Goal: Task Accomplishment & Management: Use online tool/utility

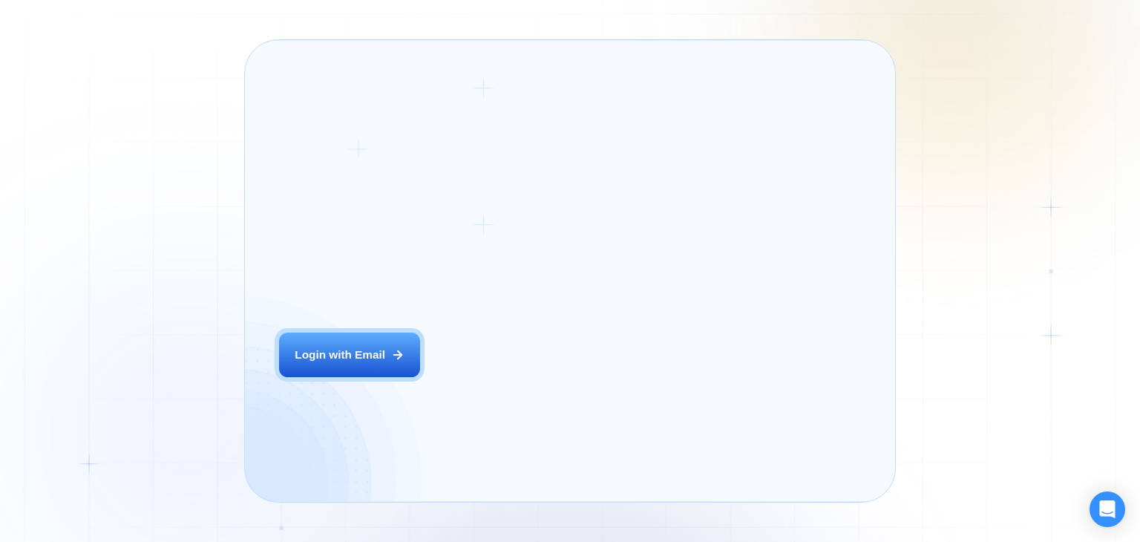
click at [550, 386] on div "The next generation of lead generation. Alejandro R. CEO Digital Agency Previou…" at bounding box center [709, 270] width 338 height 427
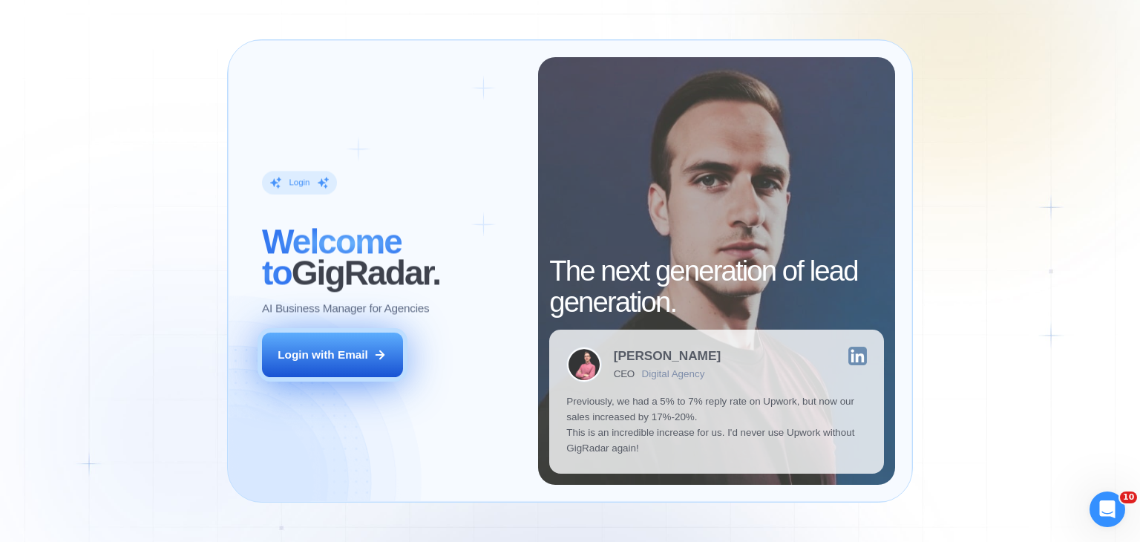
click at [386, 338] on button "Login with Email" at bounding box center [332, 354] width 141 height 45
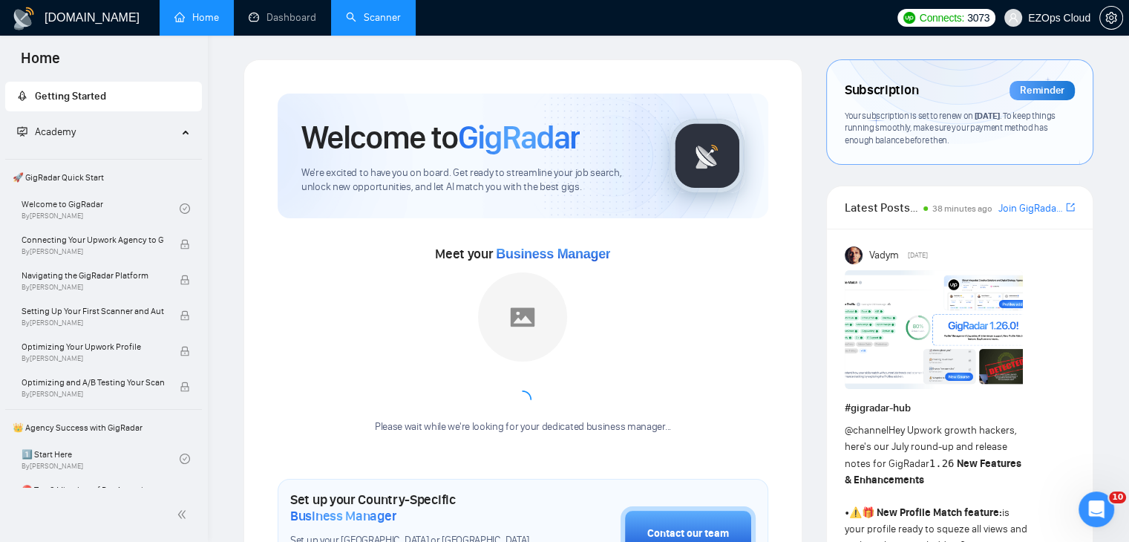
click at [367, 18] on link "Scanner" at bounding box center [373, 17] width 55 height 13
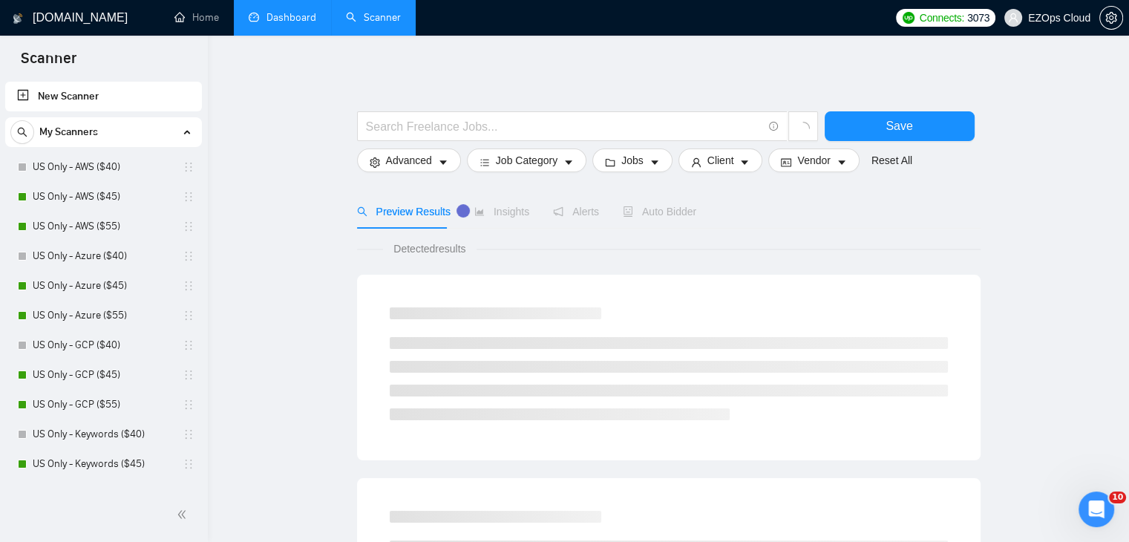
click at [315, 19] on link "Dashboard" at bounding box center [283, 17] width 68 height 13
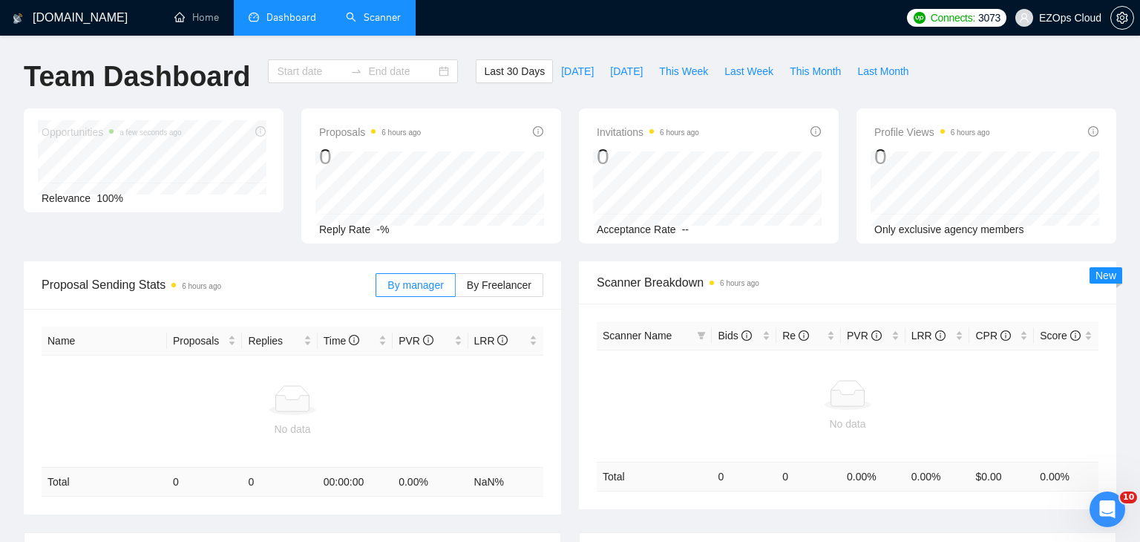
type input "[DATE]"
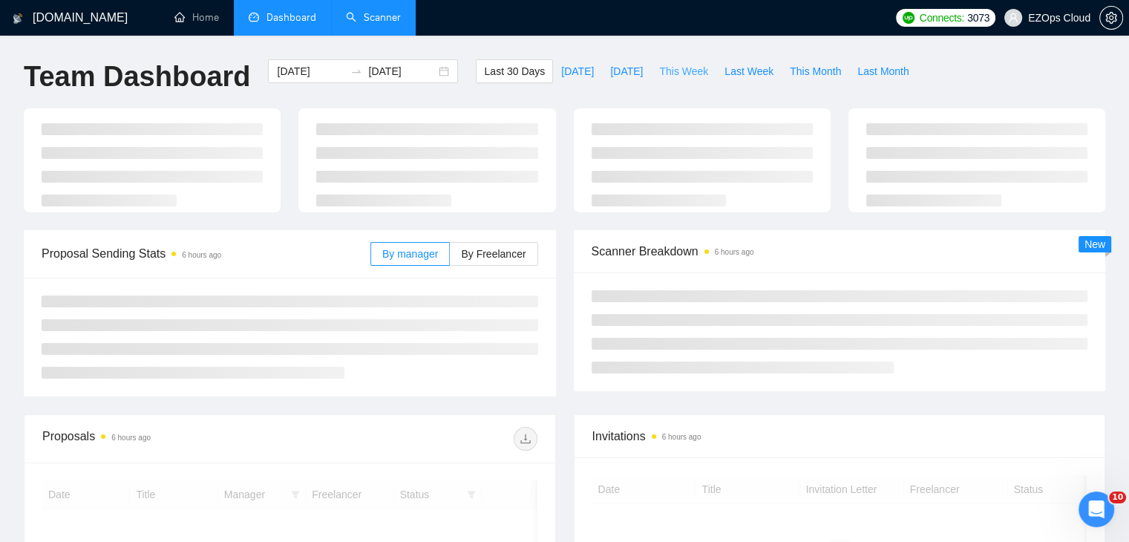
click at [659, 65] on span "This Week" at bounding box center [683, 71] width 49 height 16
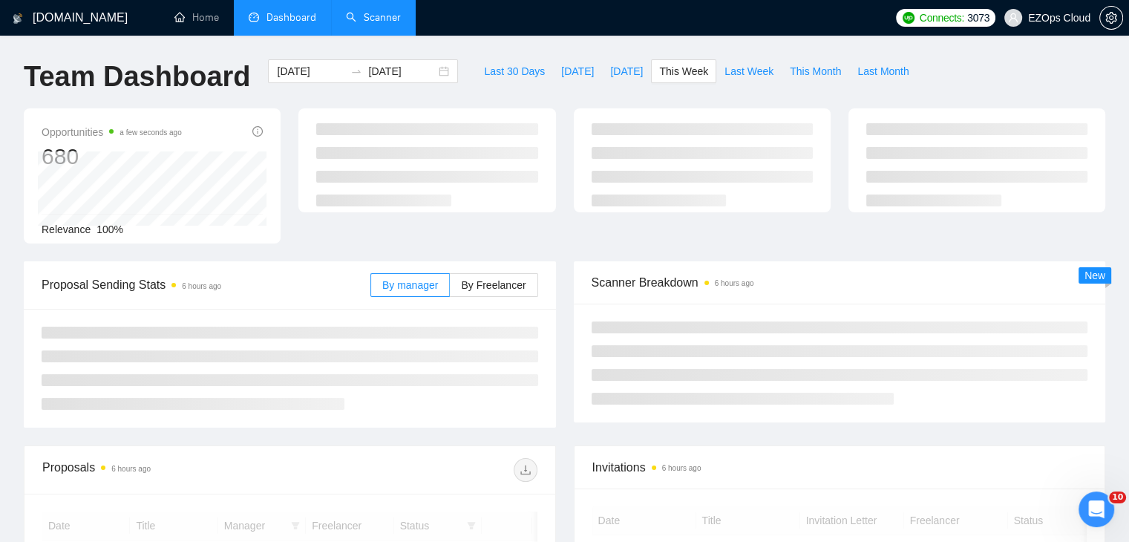
type input "[DATE]"
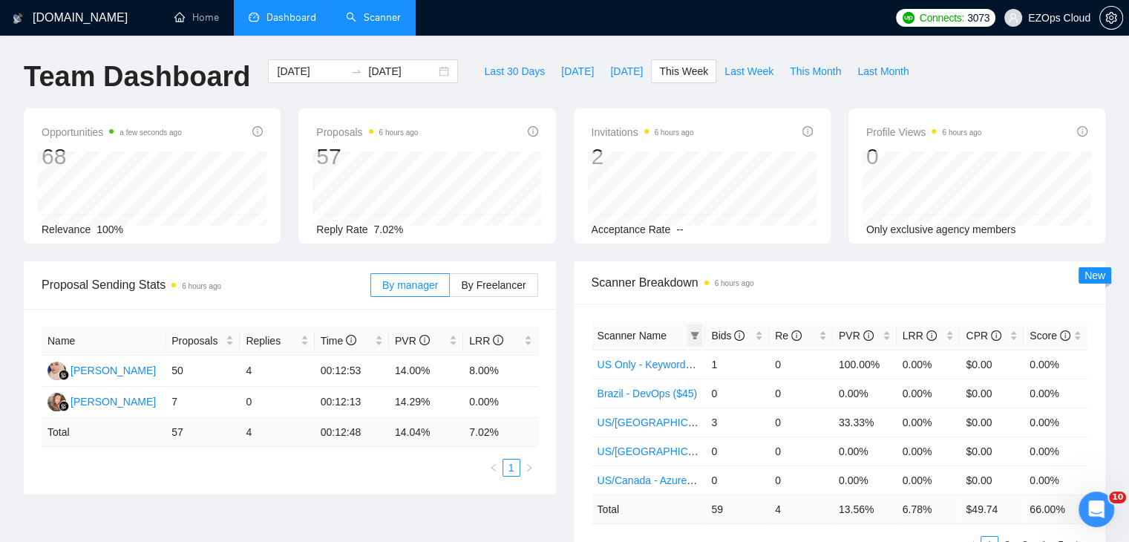
click at [694, 328] on span at bounding box center [694, 335] width 15 height 22
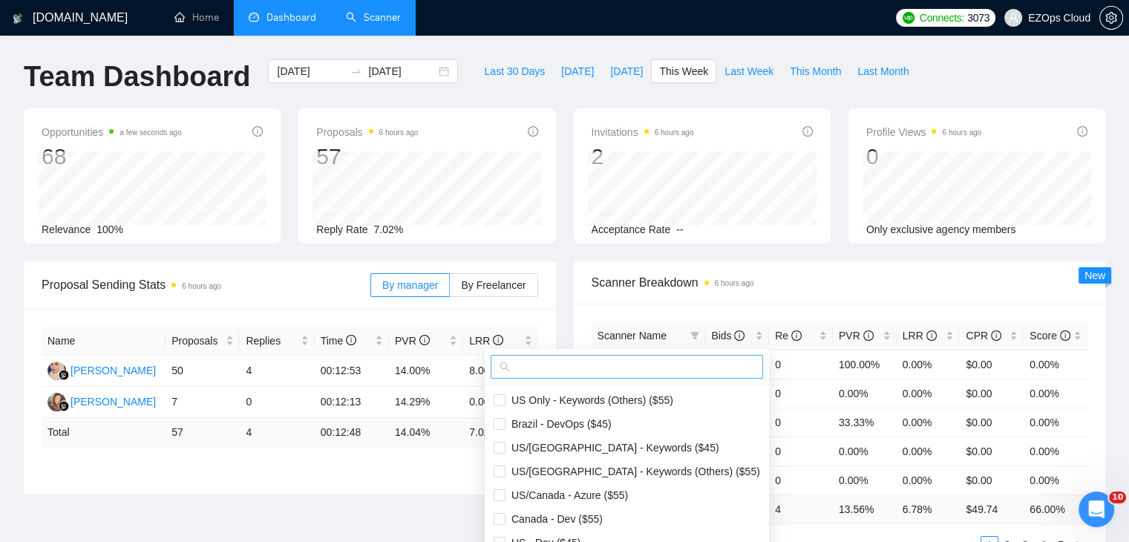
click at [602, 374] on input "text" at bounding box center [633, 366] width 241 height 16
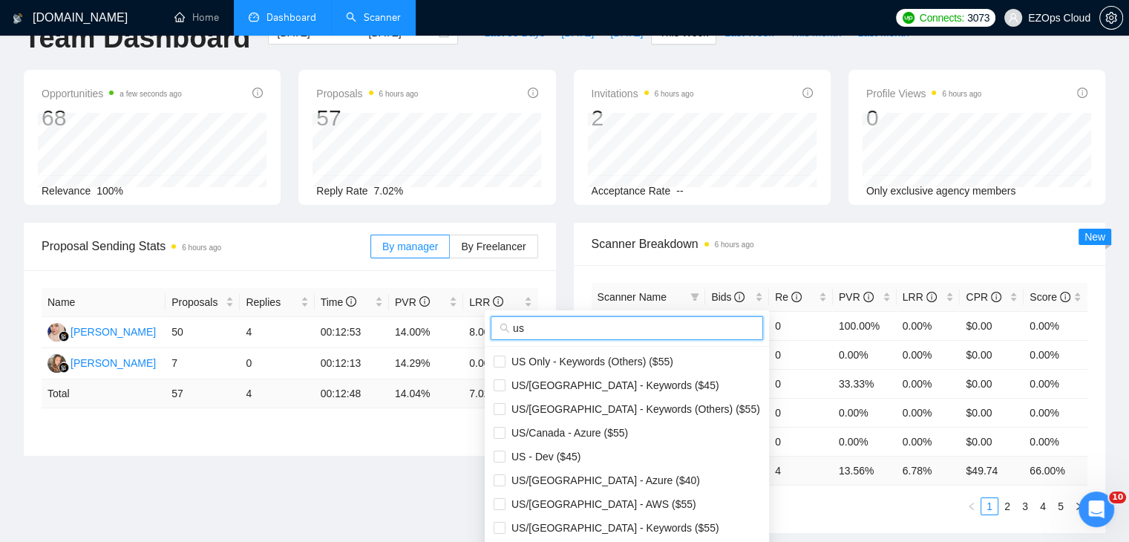
scroll to position [74, 0]
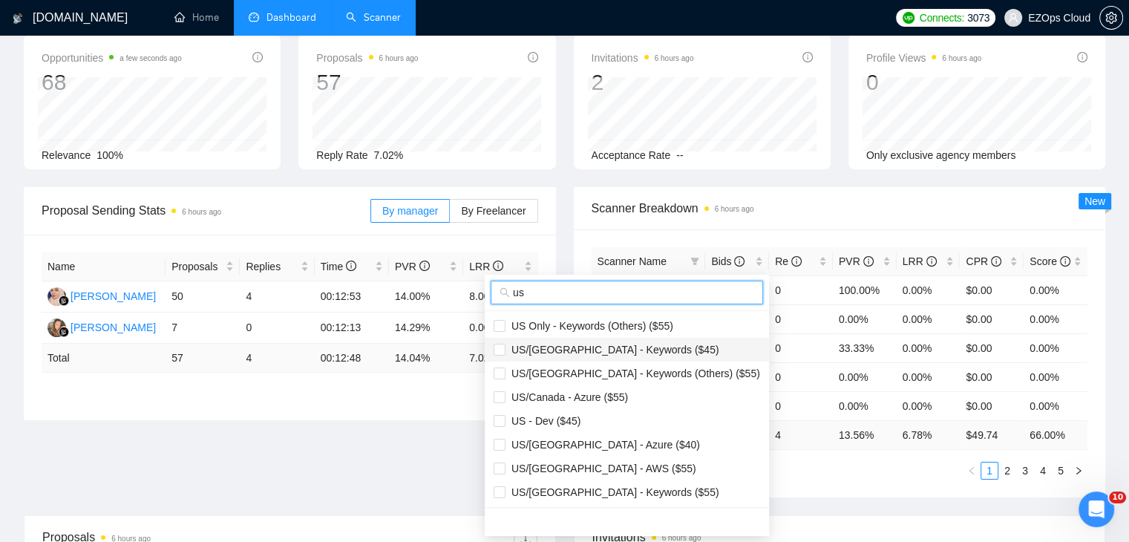
type input "us"
click at [603, 344] on span "US/[GEOGRAPHIC_DATA] - Keywords ($45)" at bounding box center [612, 350] width 214 height 12
checkbox input "true"
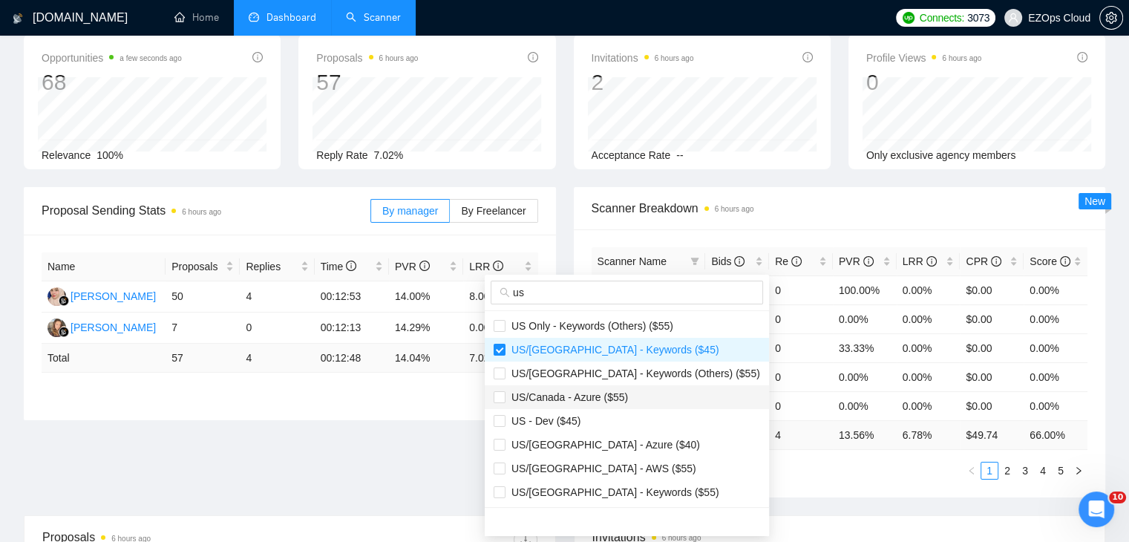
click at [606, 394] on span "US/Canada - Azure ($55)" at bounding box center [566, 397] width 122 height 12
checkbox input "true"
click at [621, 443] on span "US/[GEOGRAPHIC_DATA] - Azure ($40)" at bounding box center [602, 445] width 194 height 12
checkbox input "true"
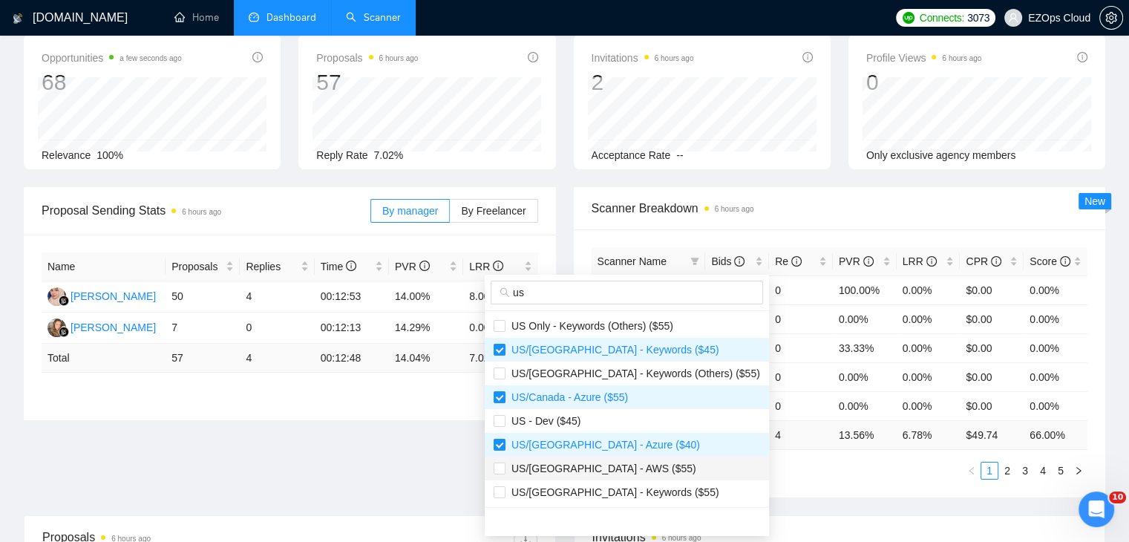
click at [626, 471] on span "US/[GEOGRAPHIC_DATA] - AWS ($55)" at bounding box center [627, 468] width 266 height 16
checkbox input "true"
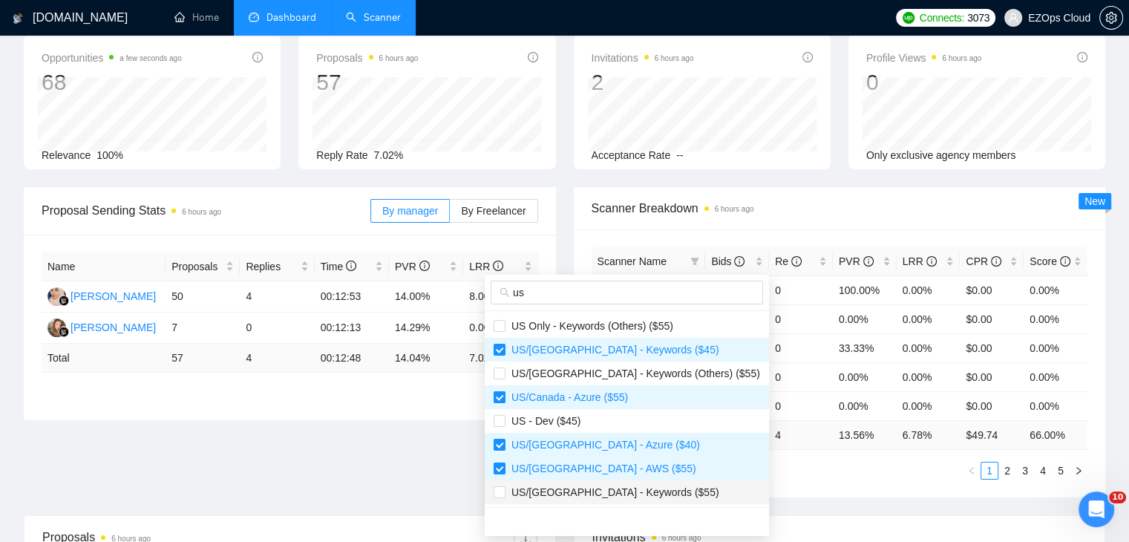
click at [633, 486] on span "US/[GEOGRAPHIC_DATA] - Keywords ($55)" at bounding box center [612, 492] width 214 height 12
checkbox input "true"
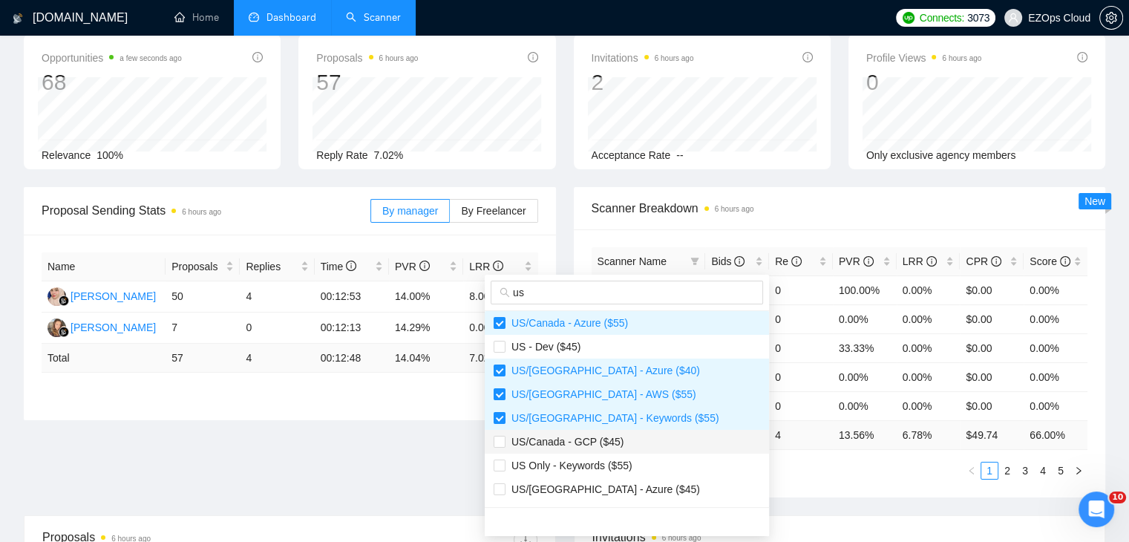
click at [636, 434] on span "US/Canada - GCP ($45)" at bounding box center [627, 441] width 266 height 16
checkbox input "true"
click at [643, 462] on span "US Only - Keywords ($55)" at bounding box center [627, 465] width 266 height 16
checkbox input "true"
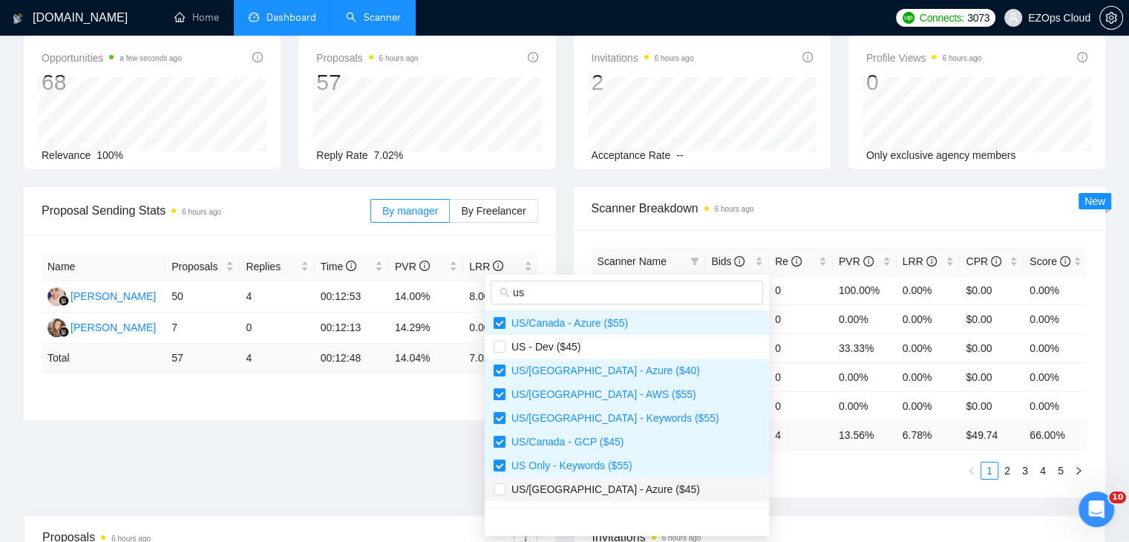
click at [649, 488] on span "US/[GEOGRAPHIC_DATA] - Azure ($45)" at bounding box center [627, 489] width 266 height 16
checkbox input "true"
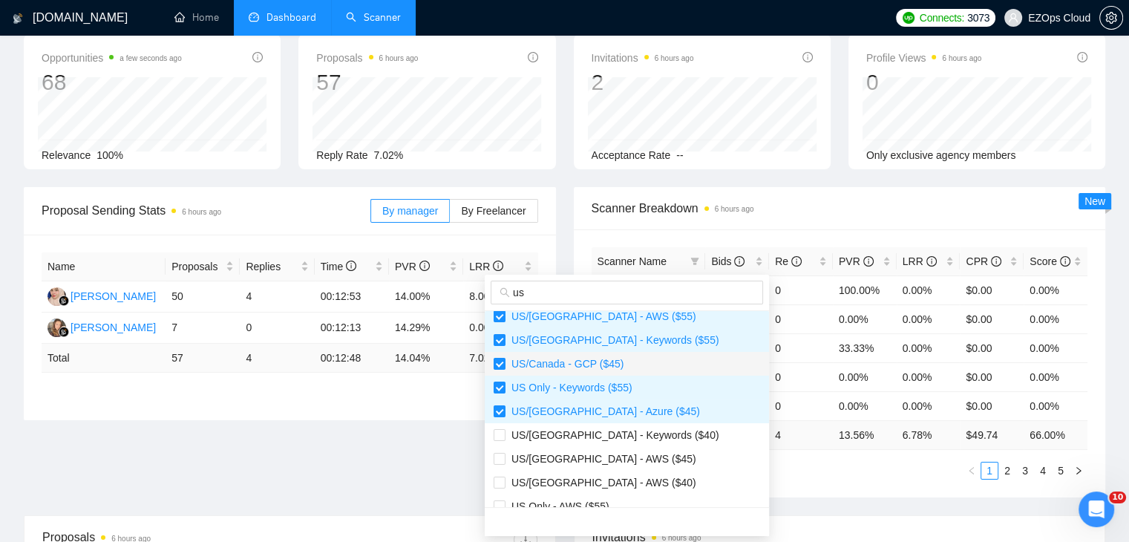
scroll to position [223, 0]
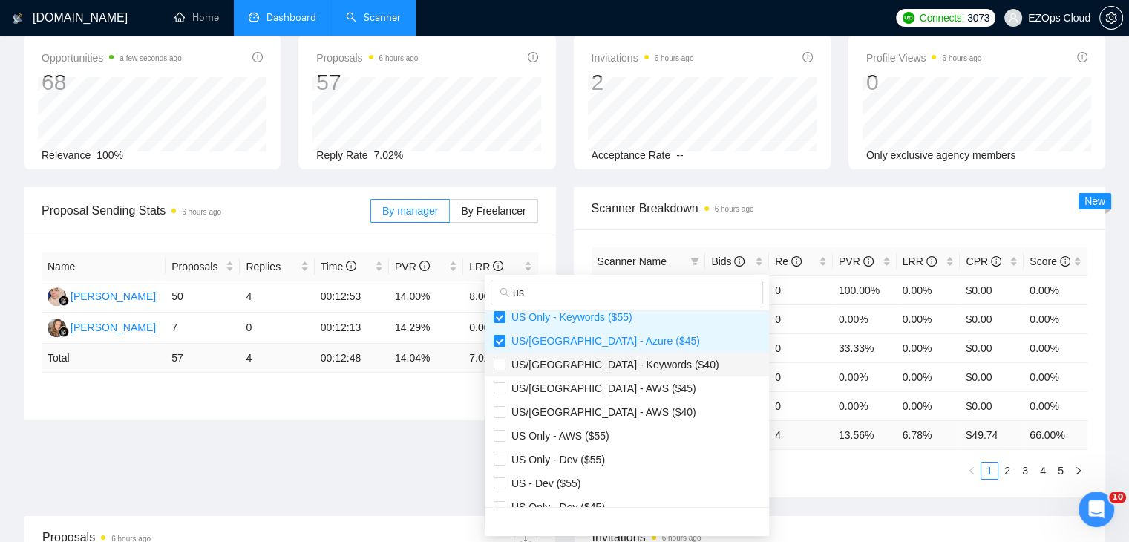
click at [585, 361] on span "US/[GEOGRAPHIC_DATA] - Keywords ($40)" at bounding box center [612, 364] width 214 height 12
checkbox input "true"
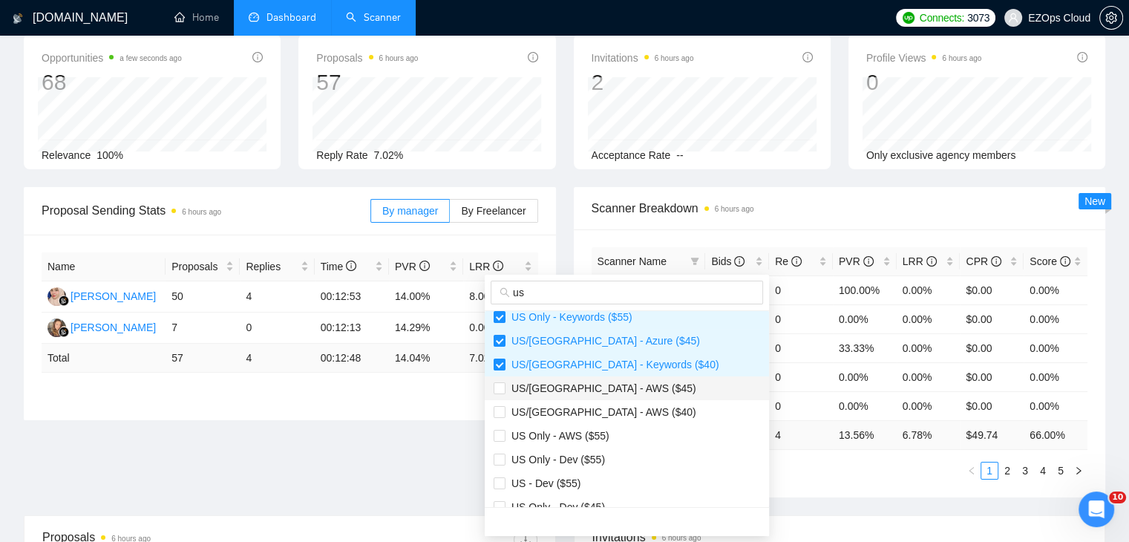
click at [607, 384] on span "US/[GEOGRAPHIC_DATA] - AWS ($45)" at bounding box center [600, 388] width 191 height 12
checkbox input "true"
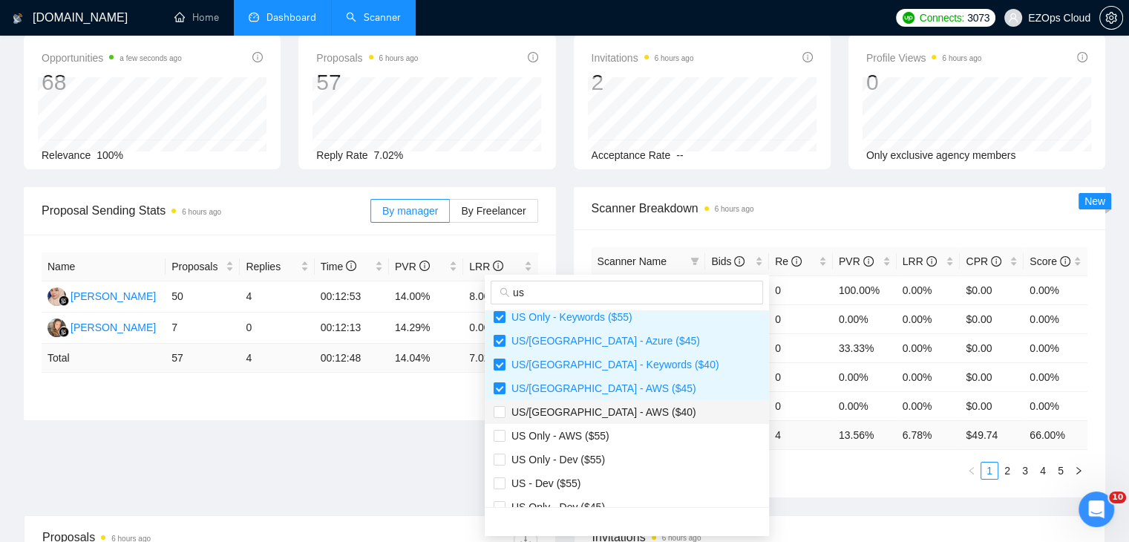
click at [612, 406] on span "US/[GEOGRAPHIC_DATA] - AWS ($40)" at bounding box center [600, 412] width 191 height 12
checkbox input "true"
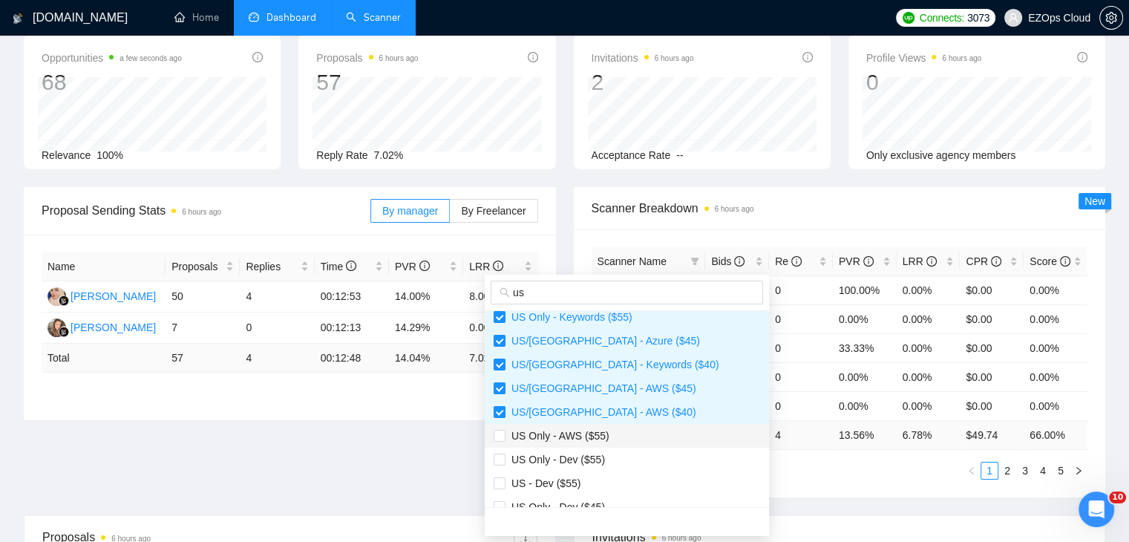
click at [611, 441] on span "US Only - AWS ($55)" at bounding box center [627, 435] width 266 height 16
checkbox input "true"
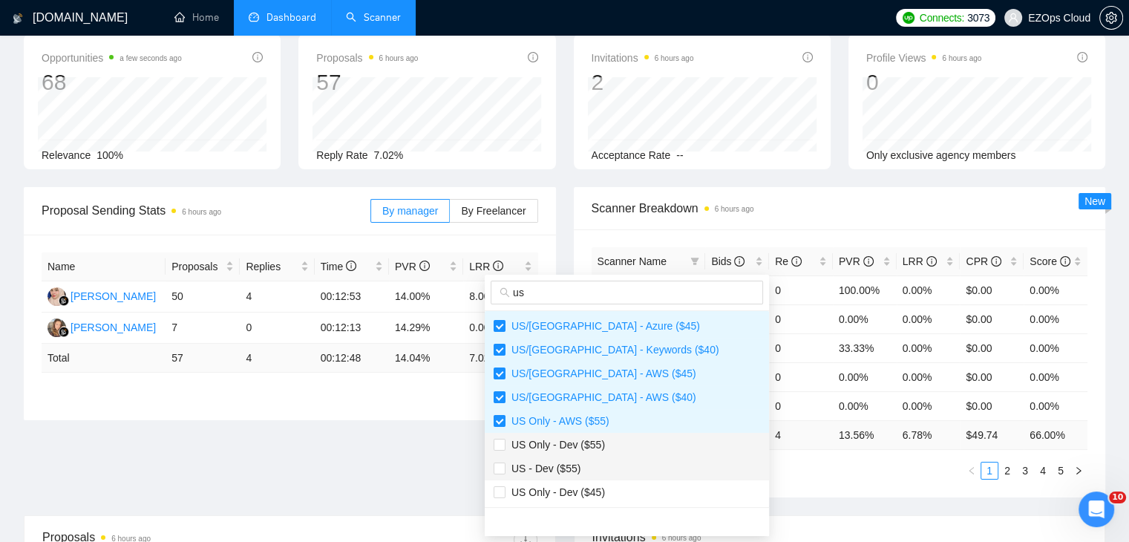
scroll to position [148, 0]
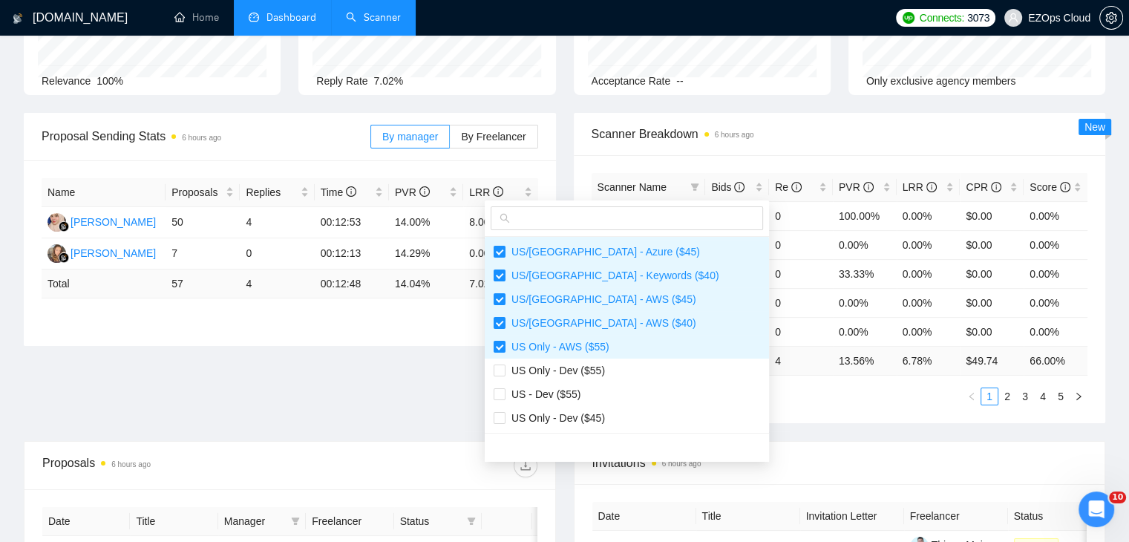
click at [763, 416] on div "Scanner Name Bids Re PVR LRR CPR Score US Only - Keywords (Others) ($55) 1 0 10…" at bounding box center [840, 289] width 532 height 268
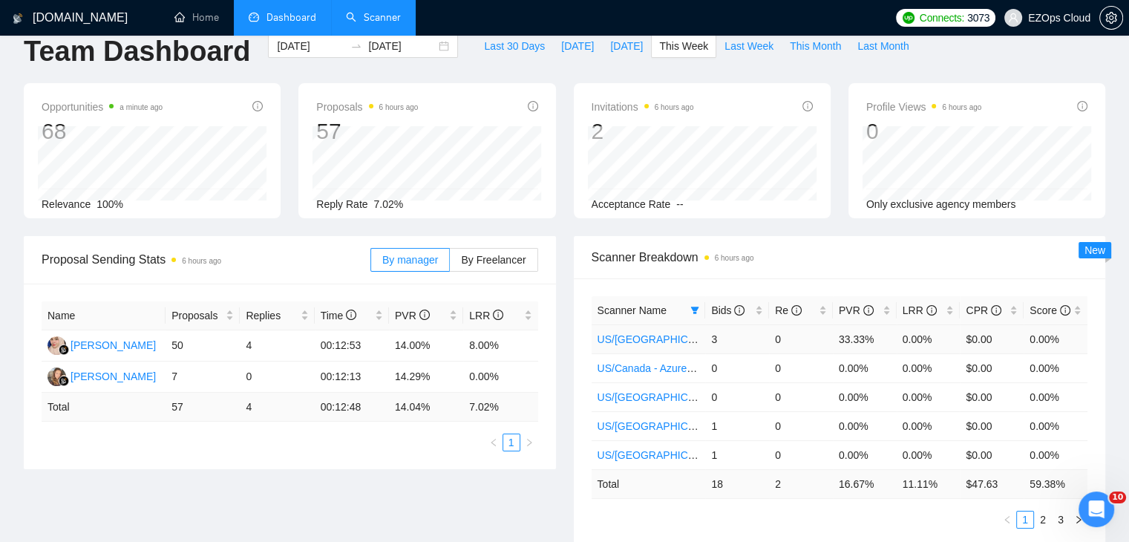
scroll to position [0, 0]
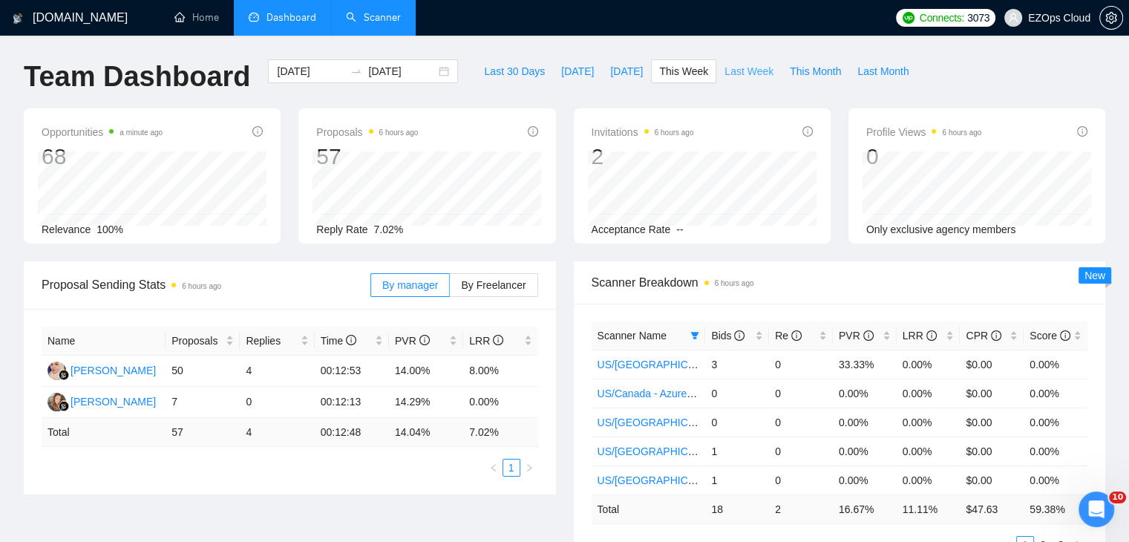
click at [743, 71] on span "Last Week" at bounding box center [748, 71] width 49 height 16
type input "[DATE]"
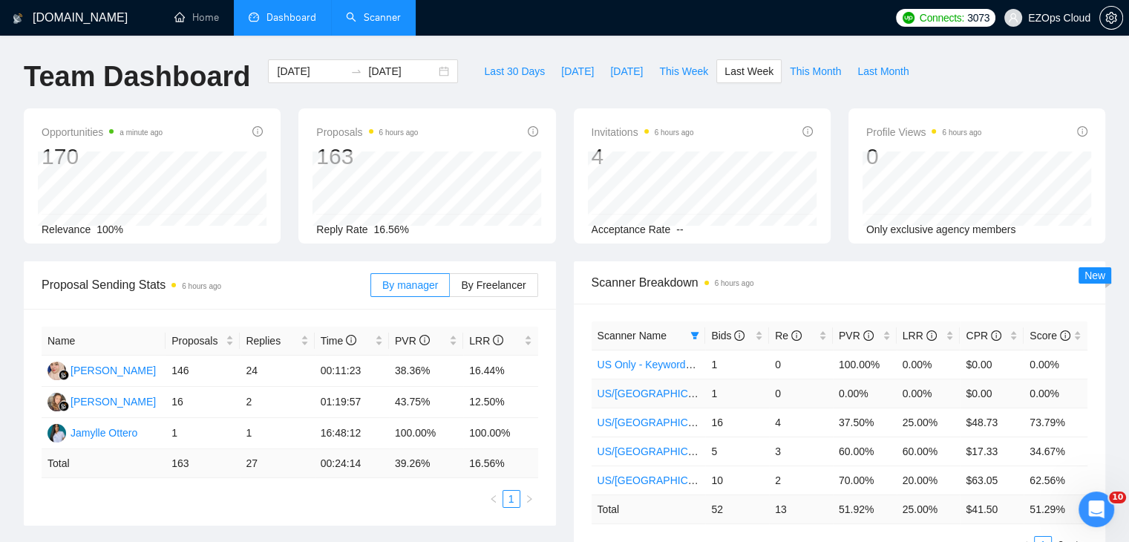
scroll to position [74, 0]
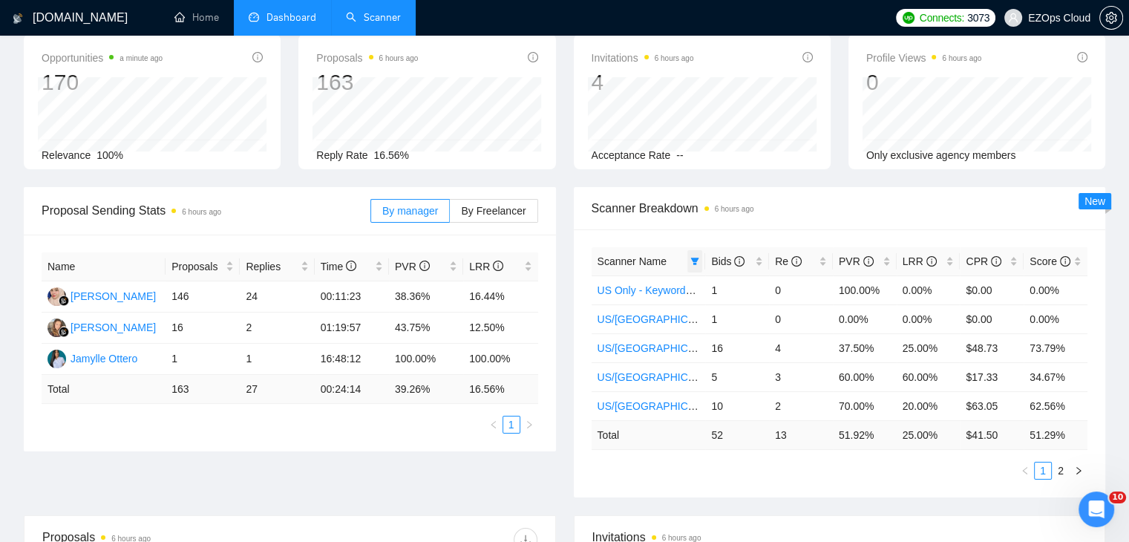
click at [690, 265] on span at bounding box center [694, 261] width 15 height 22
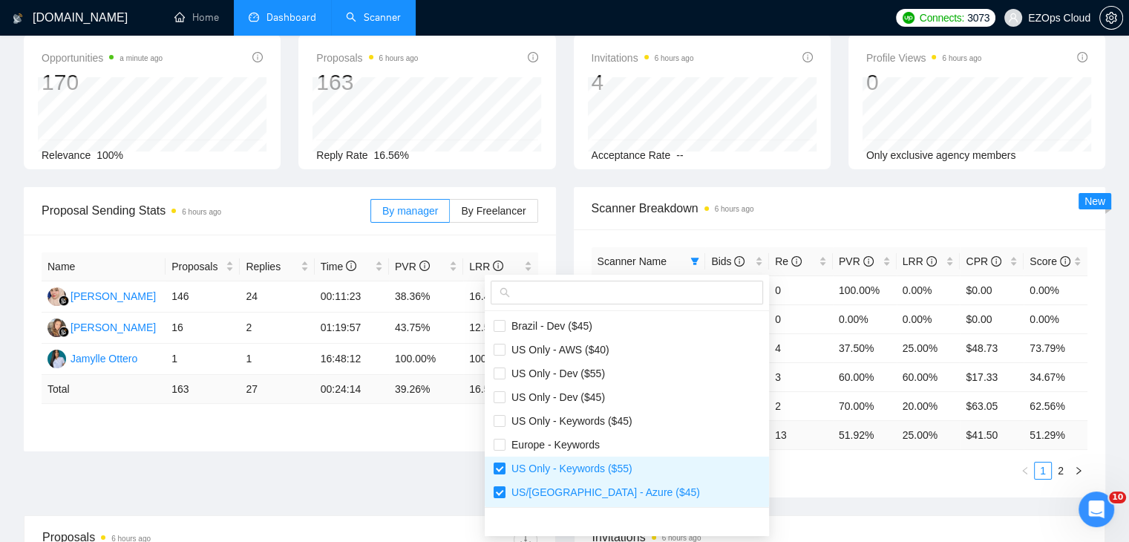
click at [611, 279] on div at bounding box center [627, 293] width 284 height 36
click at [623, 288] on input "text" at bounding box center [633, 292] width 241 height 16
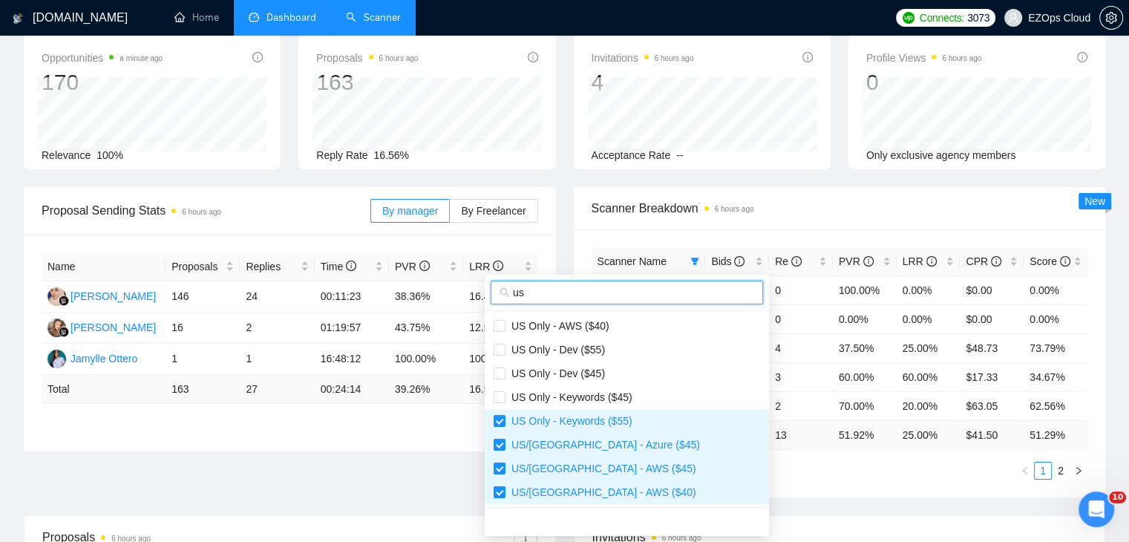
type input "us"
click at [618, 321] on span "US Only - AWS ($40)" at bounding box center [627, 326] width 266 height 16
checkbox input "true"
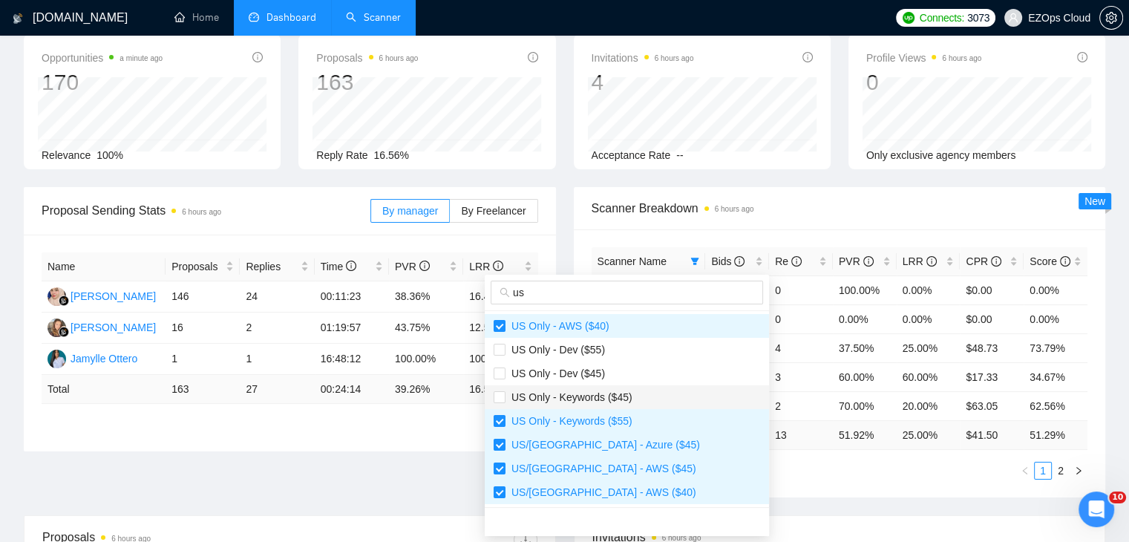
click at [621, 393] on span "US Only - Keywords ($45)" at bounding box center [568, 397] width 127 height 12
checkbox input "true"
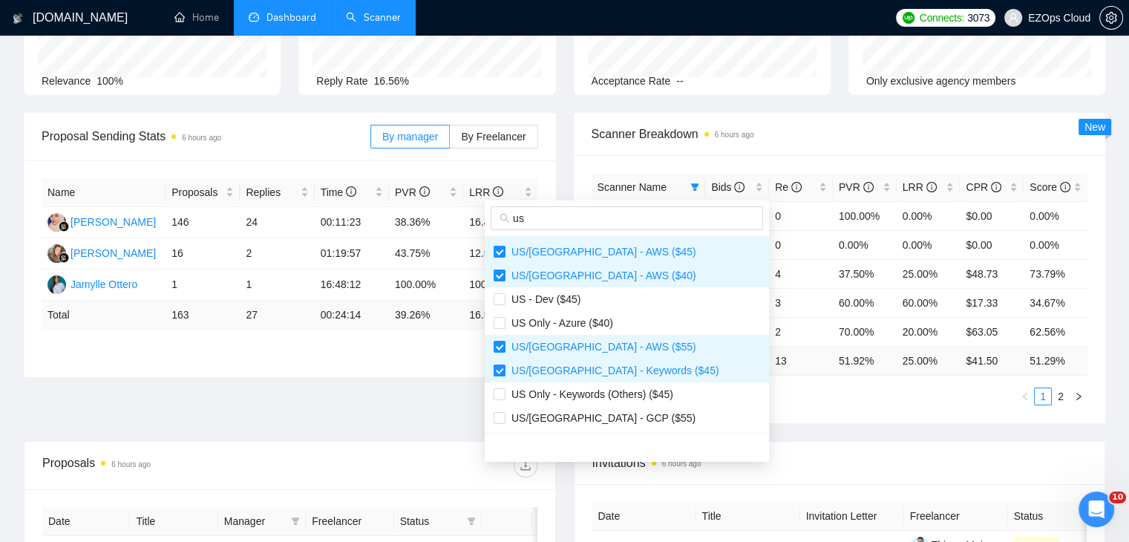
scroll to position [148, 0]
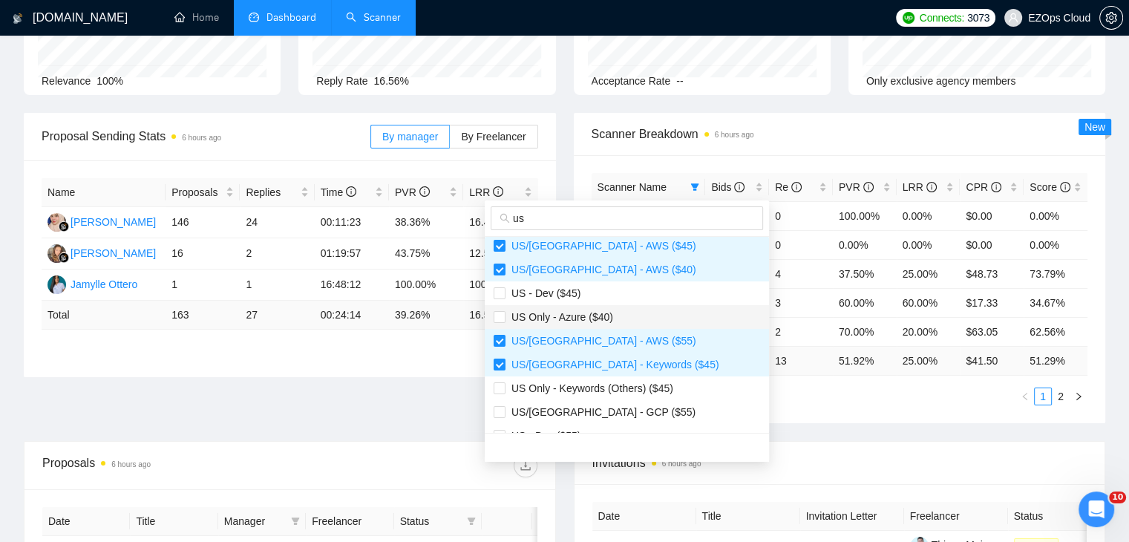
click at [609, 311] on span "US Only - Azure ($40)" at bounding box center [559, 317] width 108 height 12
checkbox input "true"
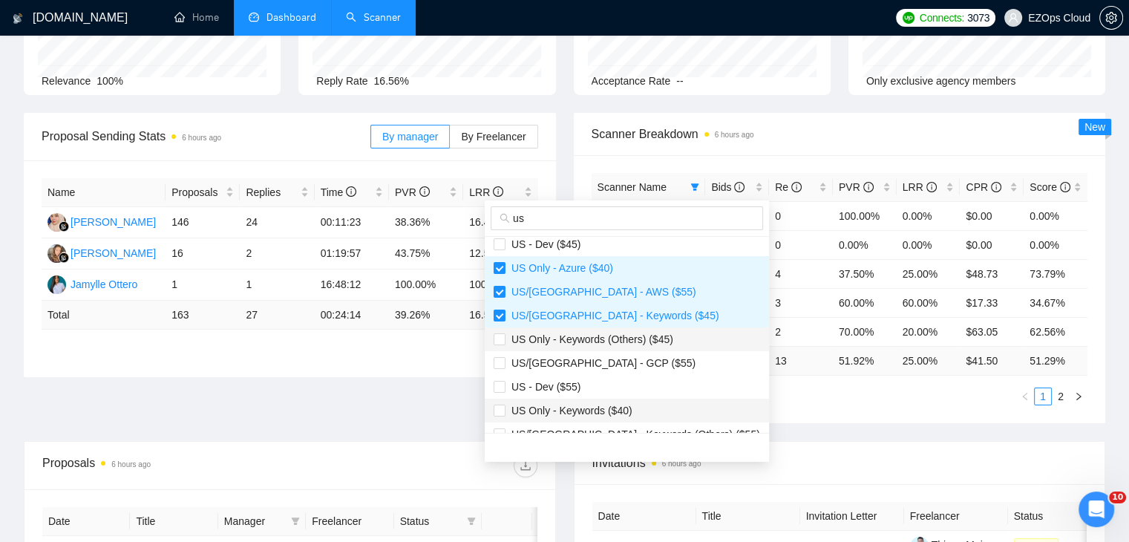
scroll to position [223, 0]
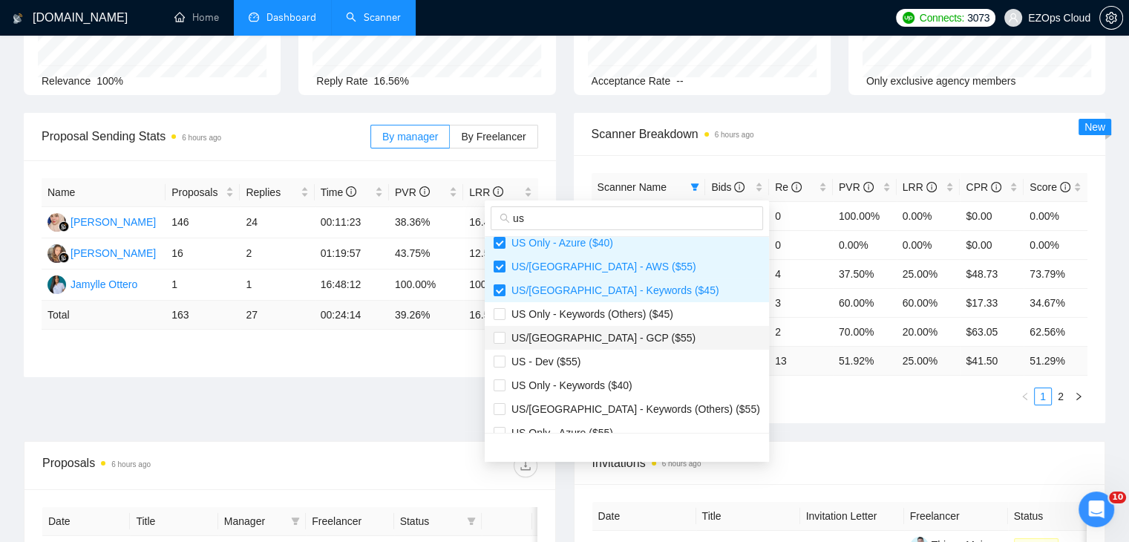
click at [592, 342] on span "US/[GEOGRAPHIC_DATA] - GCP ($55)" at bounding box center [600, 338] width 190 height 12
checkbox input "true"
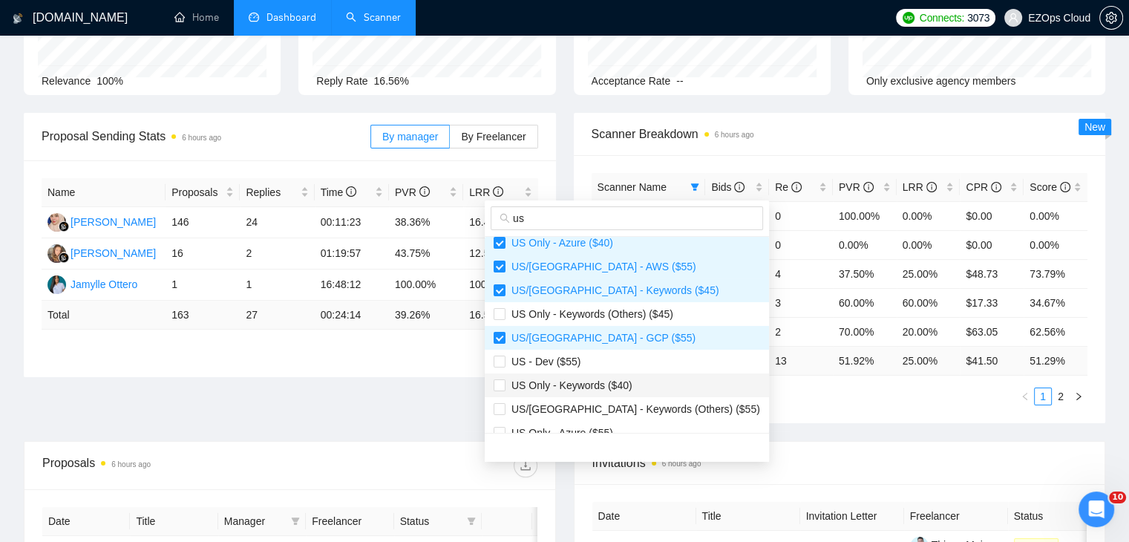
click at [612, 387] on span "US Only - Keywords ($40)" at bounding box center [568, 385] width 127 height 12
checkbox input "true"
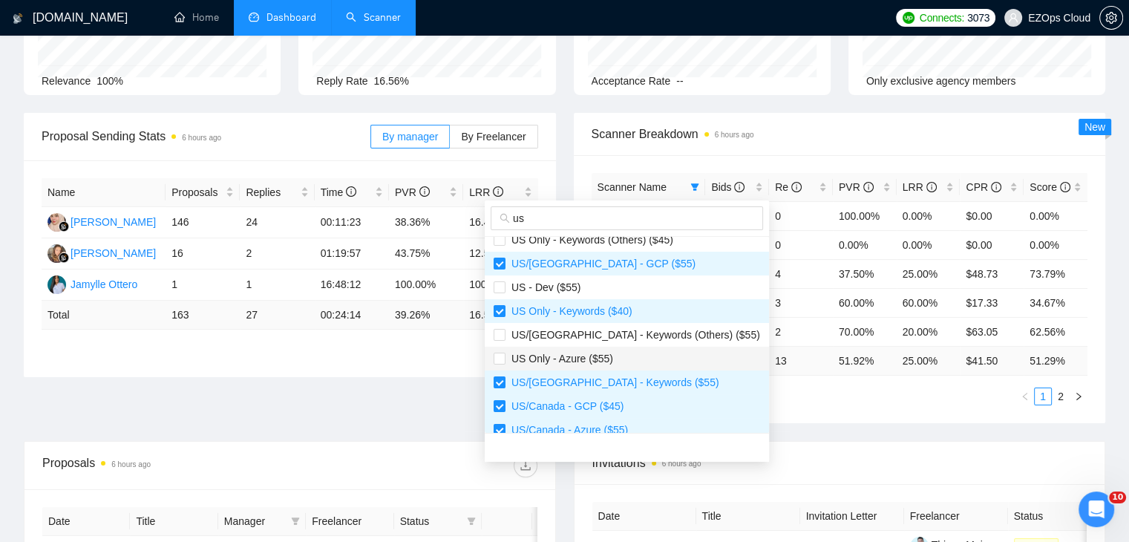
click at [587, 357] on span "US Only - Azure ($55)" at bounding box center [559, 359] width 108 height 12
checkbox input "true"
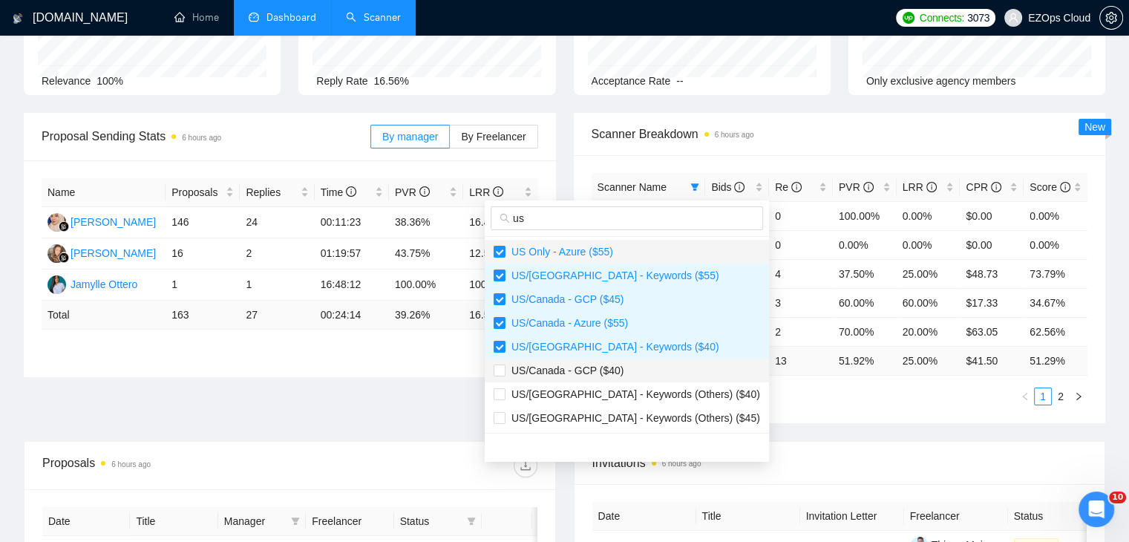
scroll to position [223, 0]
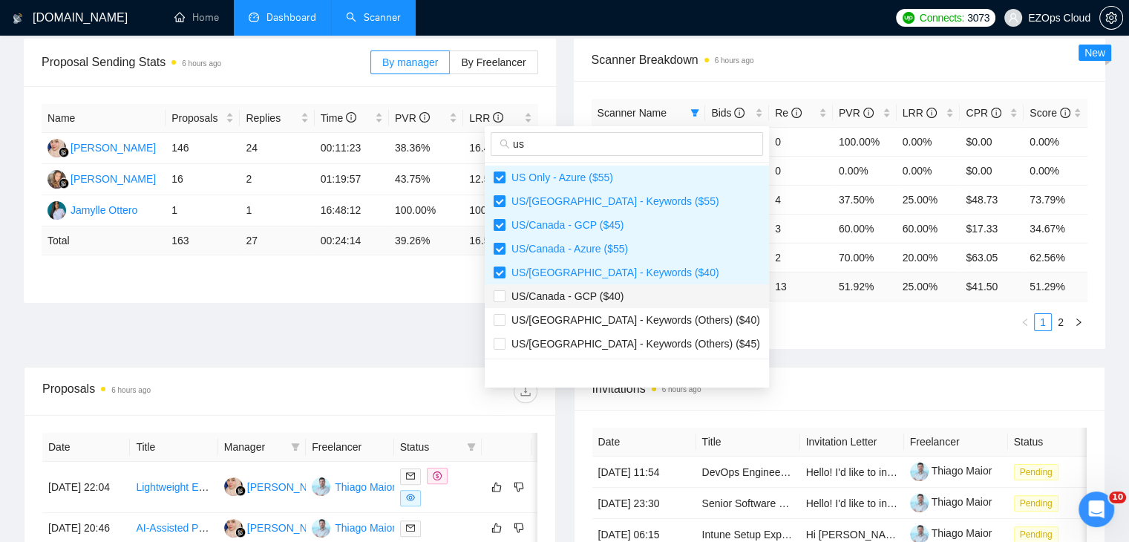
click at [600, 291] on span "US/Canada - GCP ($40)" at bounding box center [564, 296] width 118 height 12
checkbox input "true"
click at [843, 369] on div "Invitations 6 hours ago" at bounding box center [839, 388] width 495 height 42
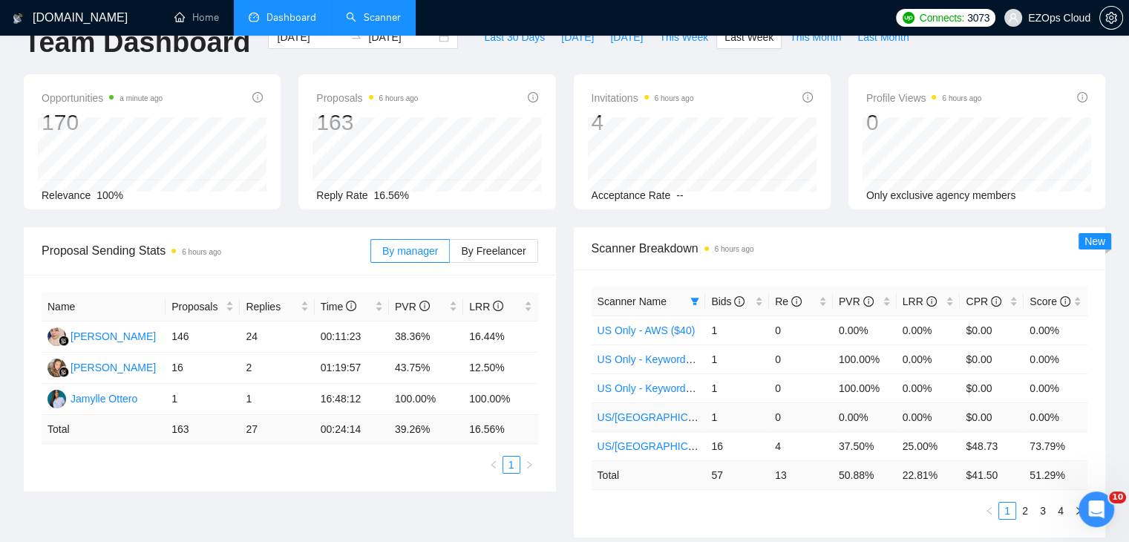
scroll to position [0, 0]
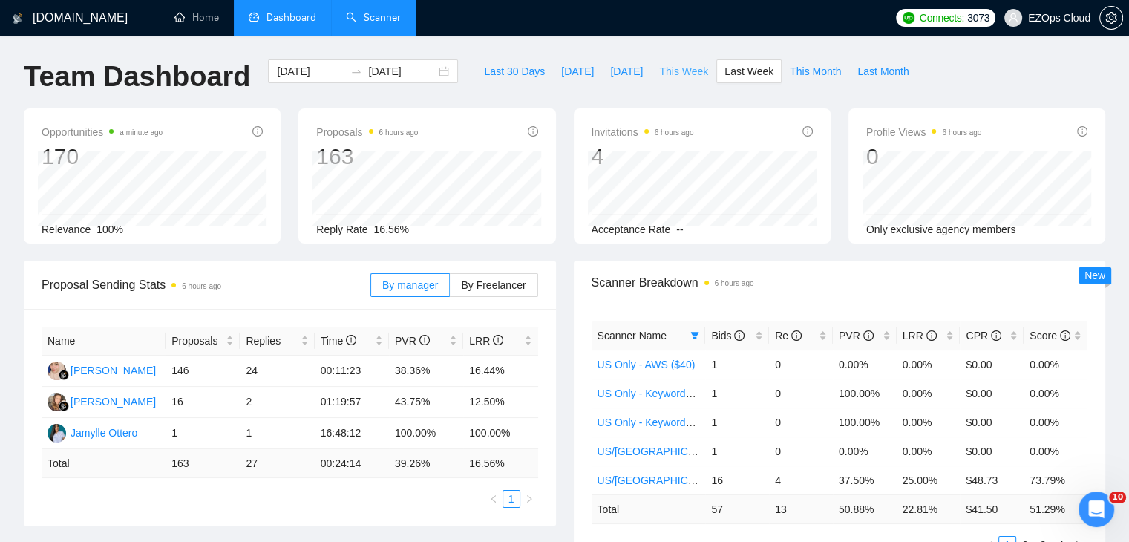
click at [673, 66] on span "This Week" at bounding box center [683, 71] width 49 height 16
type input "[DATE]"
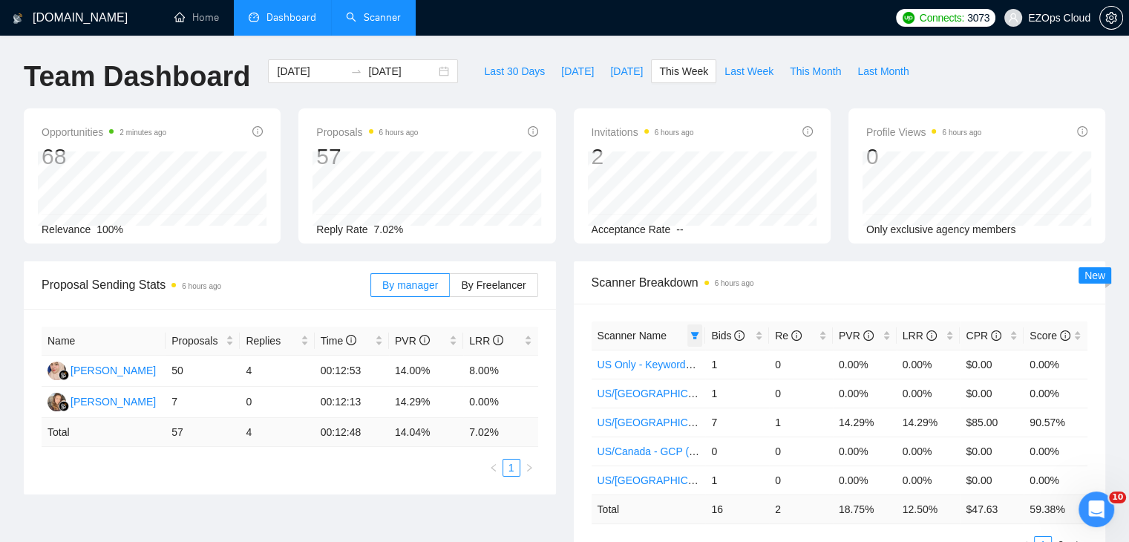
click at [701, 331] on span at bounding box center [694, 335] width 15 height 22
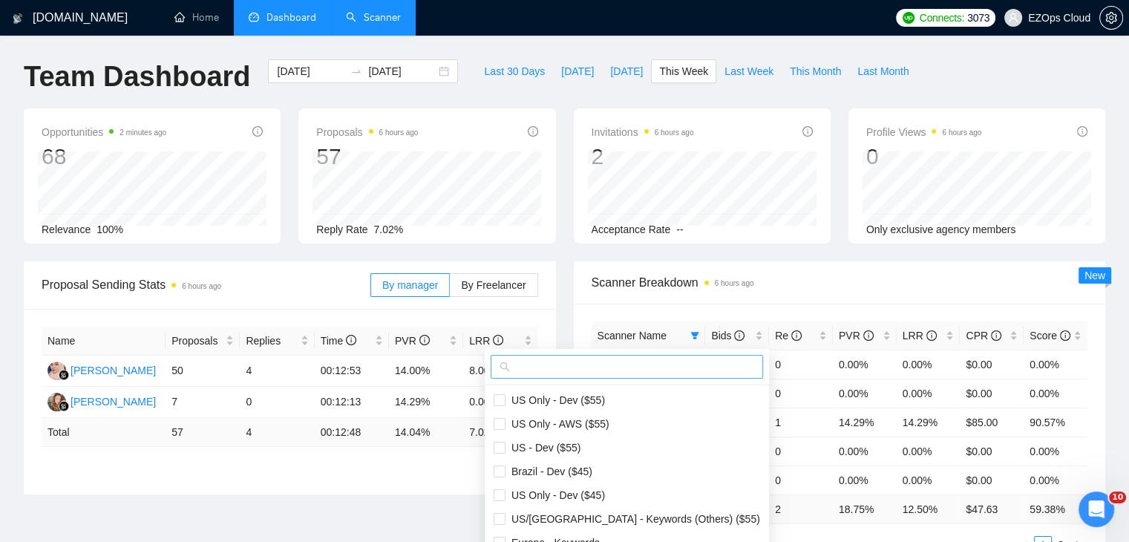
click at [640, 360] on input "text" at bounding box center [633, 366] width 241 height 16
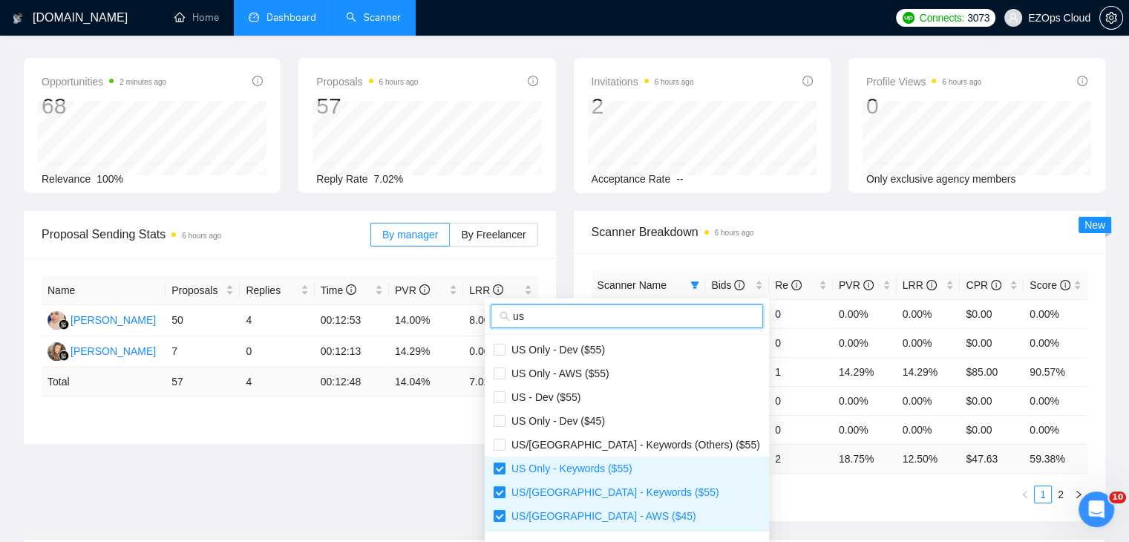
scroll to position [74, 0]
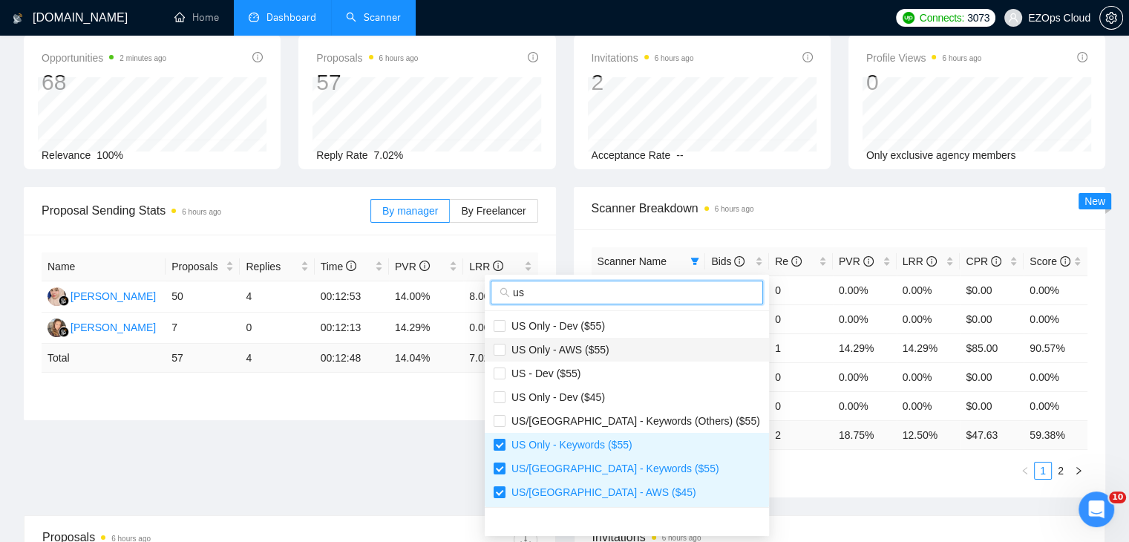
type input "us"
click at [608, 345] on span "US Only - AWS ($55)" at bounding box center [627, 349] width 266 height 16
checkbox input "true"
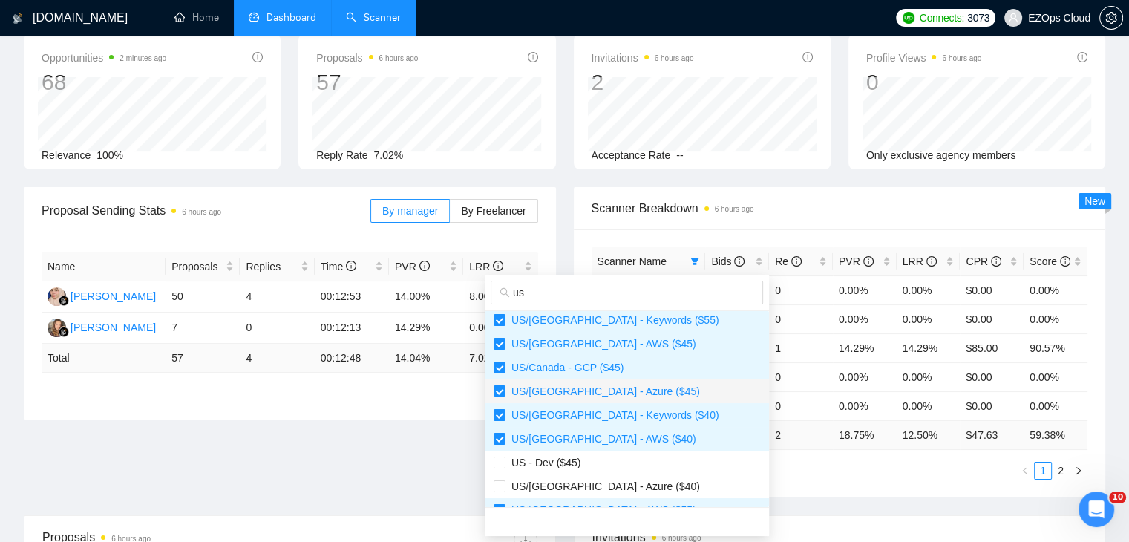
scroll to position [223, 0]
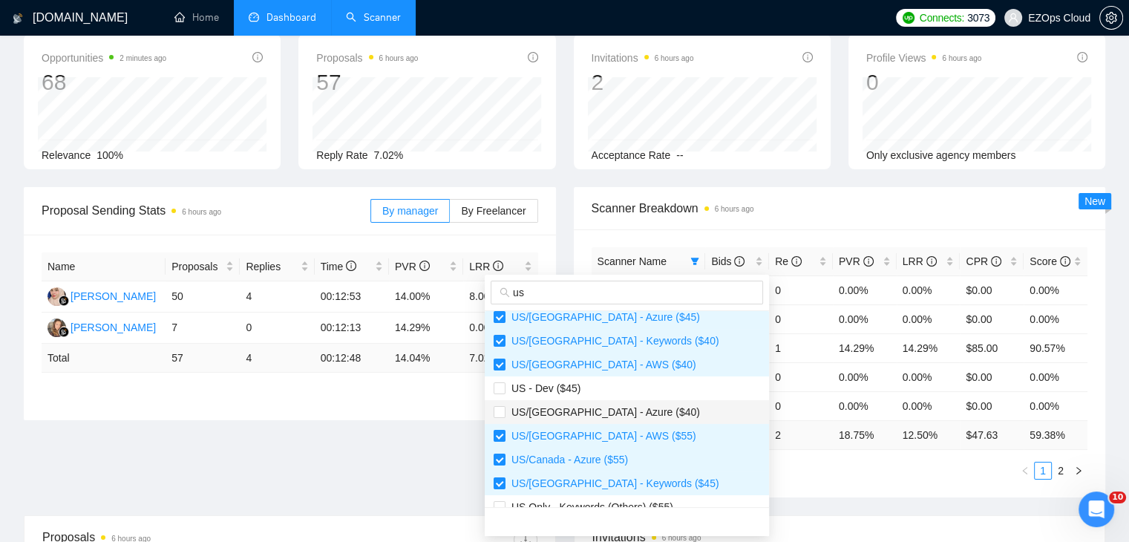
click at [632, 415] on span "US/[GEOGRAPHIC_DATA] - Azure ($40)" at bounding box center [627, 412] width 266 height 16
checkbox input "true"
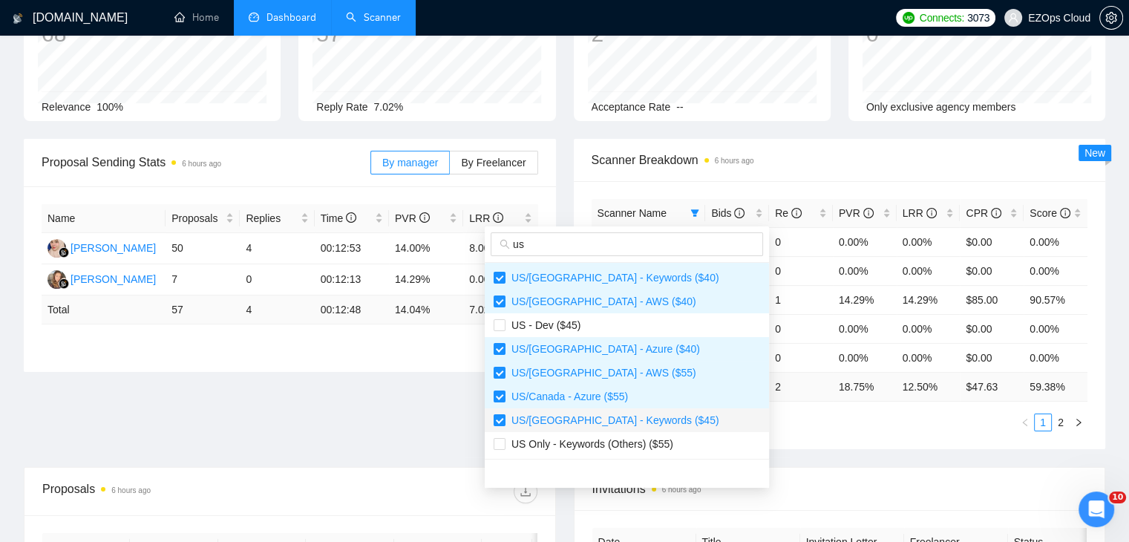
scroll to position [148, 0]
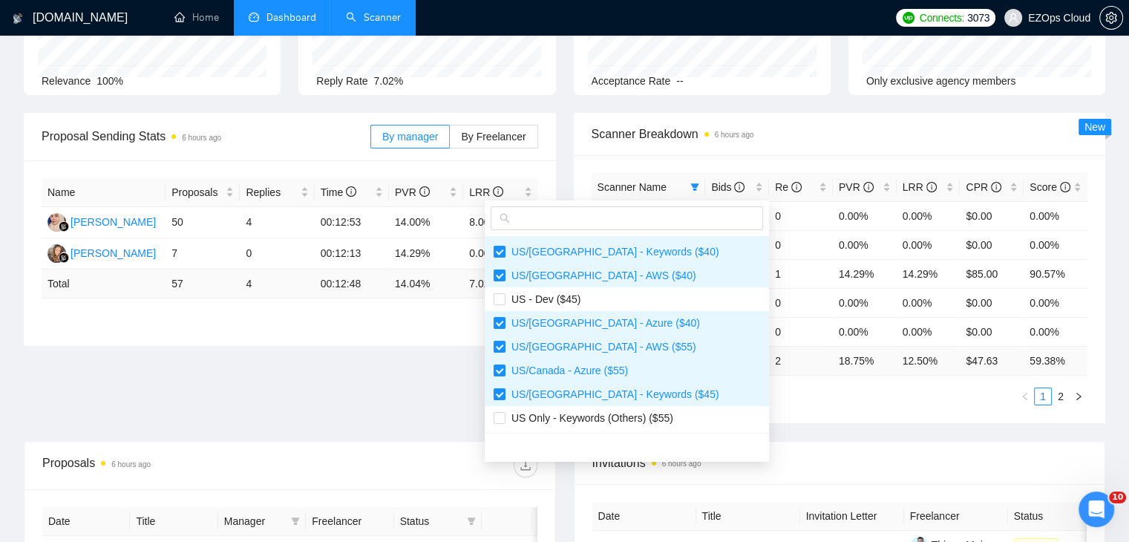
click at [801, 410] on div "Scanner Name Bids Re PVR LRR CPR Score US Only - Keywords ($55) 1 0 0.00% 0.00%…" at bounding box center [840, 289] width 532 height 268
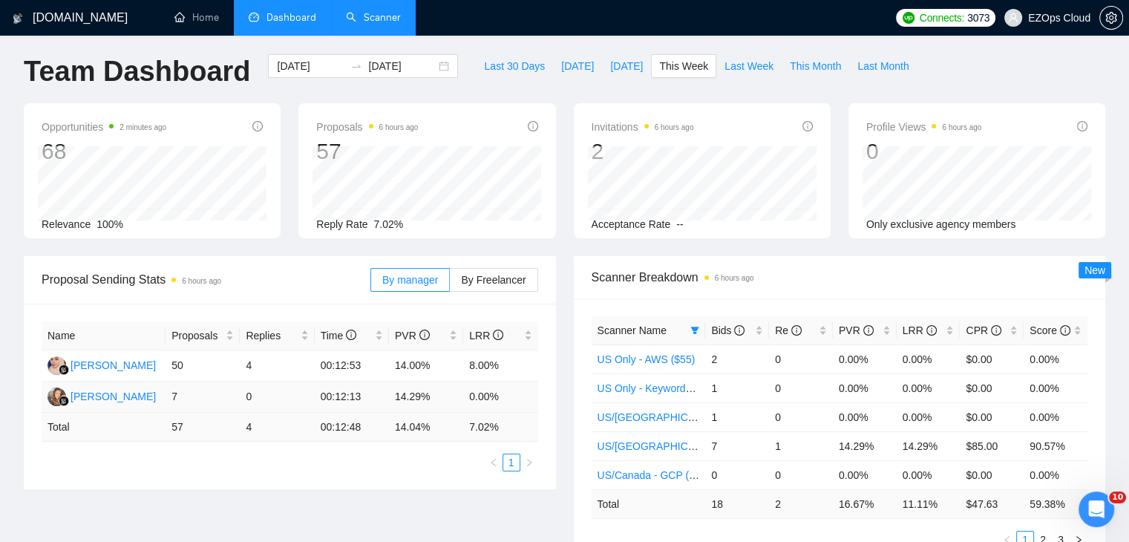
scroll to position [0, 0]
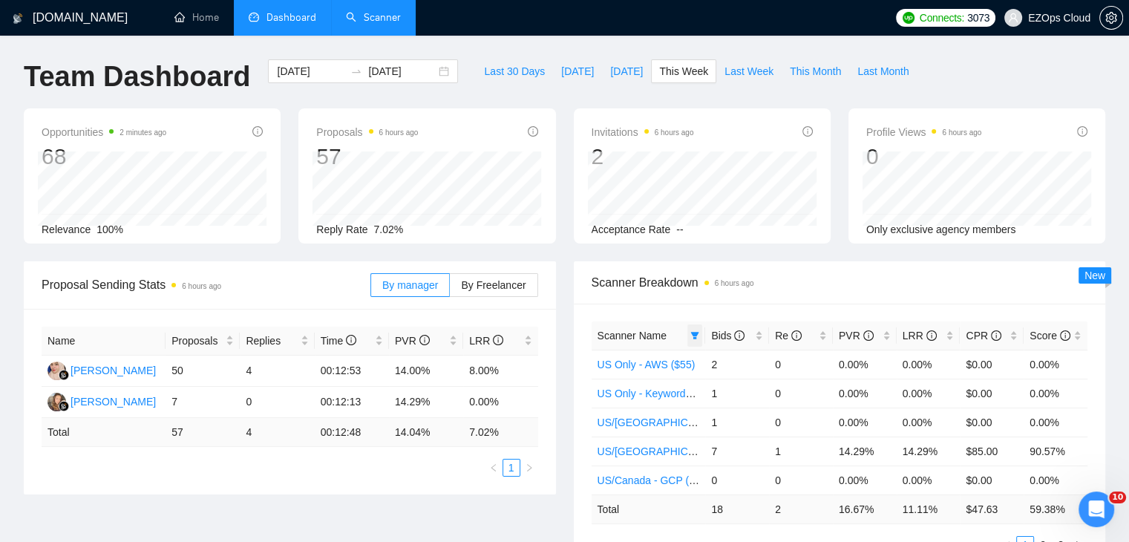
click at [693, 331] on icon "filter" at bounding box center [694, 335] width 9 height 9
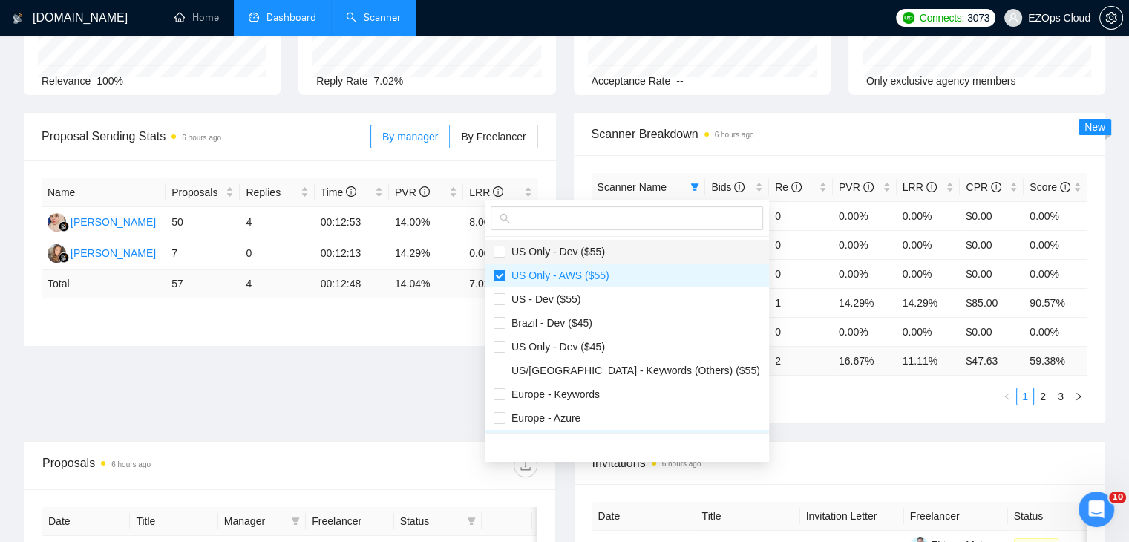
click at [591, 252] on span "US Only - Dev ($55)" at bounding box center [554, 252] width 99 height 12
checkbox input "true"
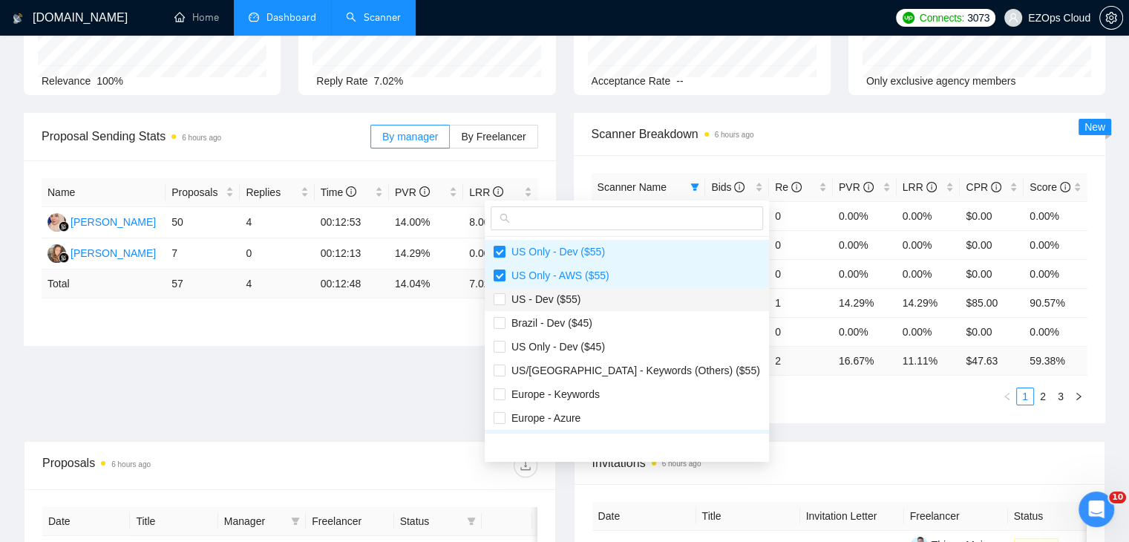
click at [614, 309] on li "US - Dev ($55)" at bounding box center [627, 299] width 284 height 24
checkbox input "true"
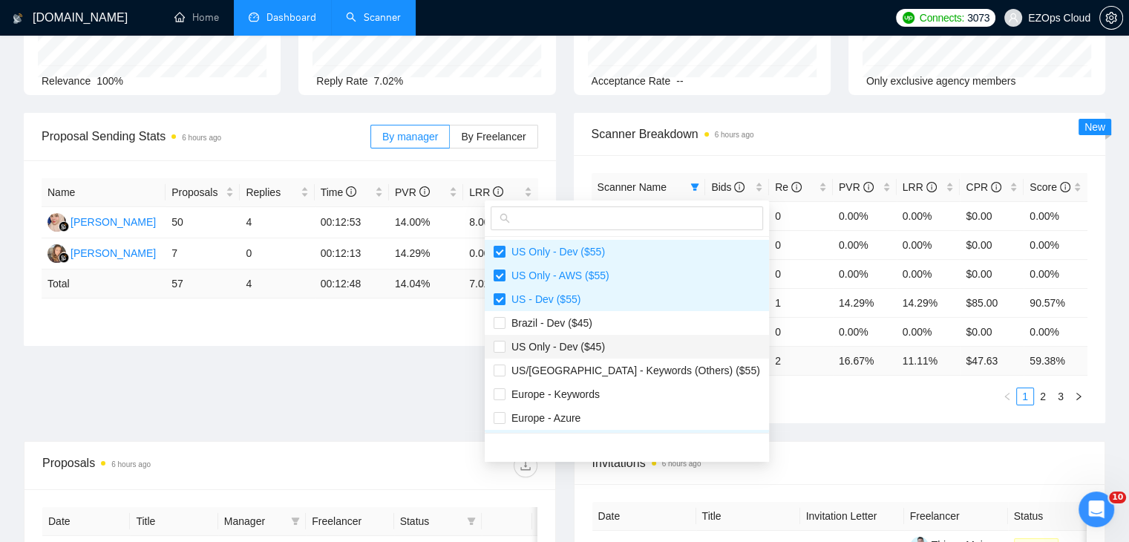
click at [627, 335] on li "US Only - Dev ($45)" at bounding box center [627, 347] width 284 height 24
click at [637, 346] on span "US Only - Dev ($45)" at bounding box center [627, 346] width 266 height 16
checkbox input "false"
click at [646, 368] on span "US/[GEOGRAPHIC_DATA] - Keywords (Others) ($55)" at bounding box center [632, 370] width 255 height 12
checkbox input "true"
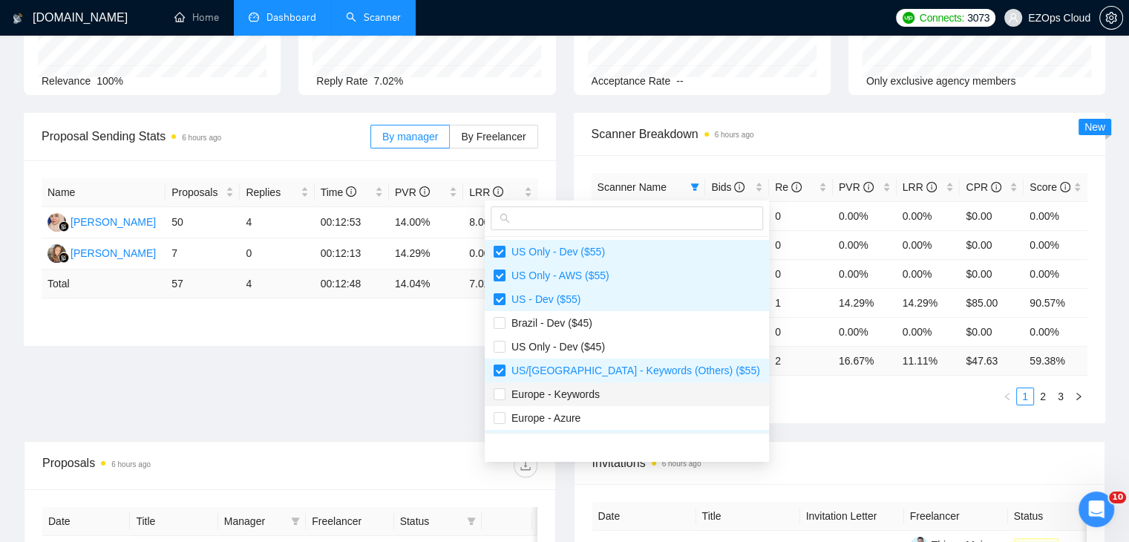
click at [645, 388] on span "Europe - Keywords" at bounding box center [627, 394] width 266 height 16
checkbox input "true"
click at [620, 323] on span "Brazil - Dev ($45)" at bounding box center [627, 323] width 266 height 16
checkbox input "true"
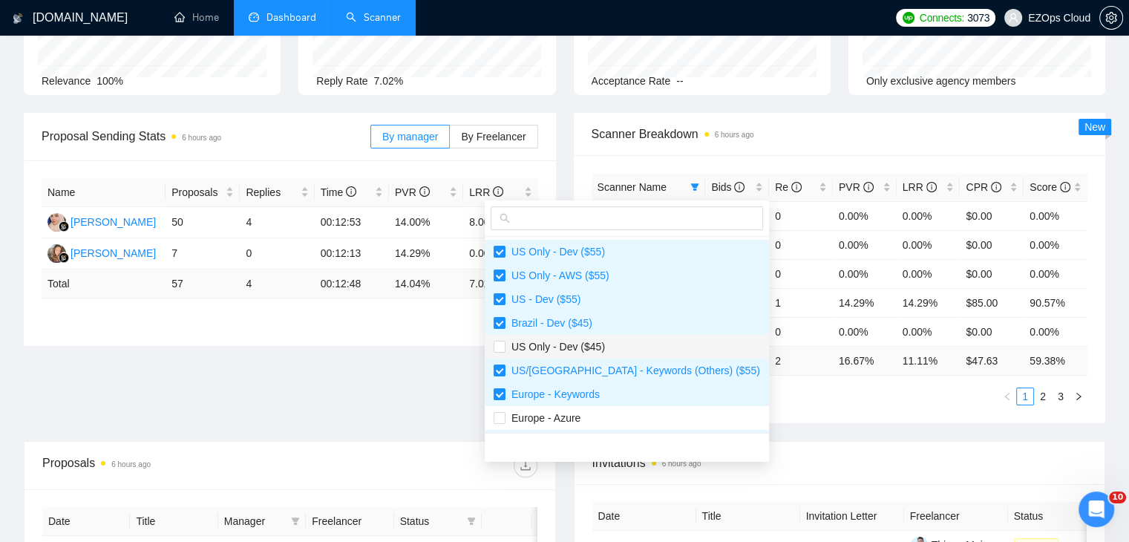
click at [629, 353] on span "US Only - Dev ($45)" at bounding box center [627, 346] width 266 height 16
checkbox input "true"
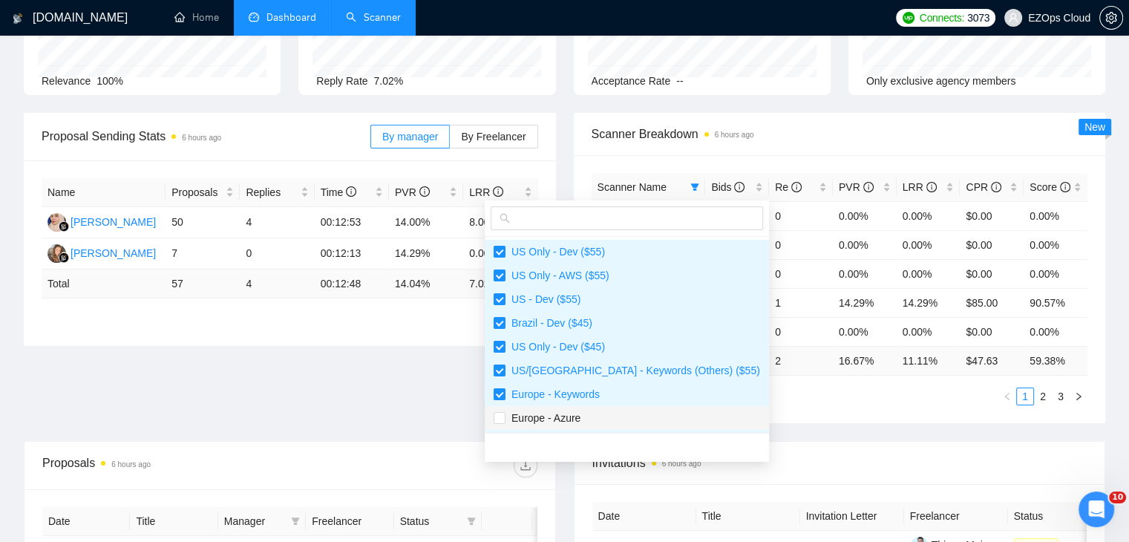
click at [612, 419] on span "Europe - Azure" at bounding box center [627, 418] width 266 height 16
checkbox input "true"
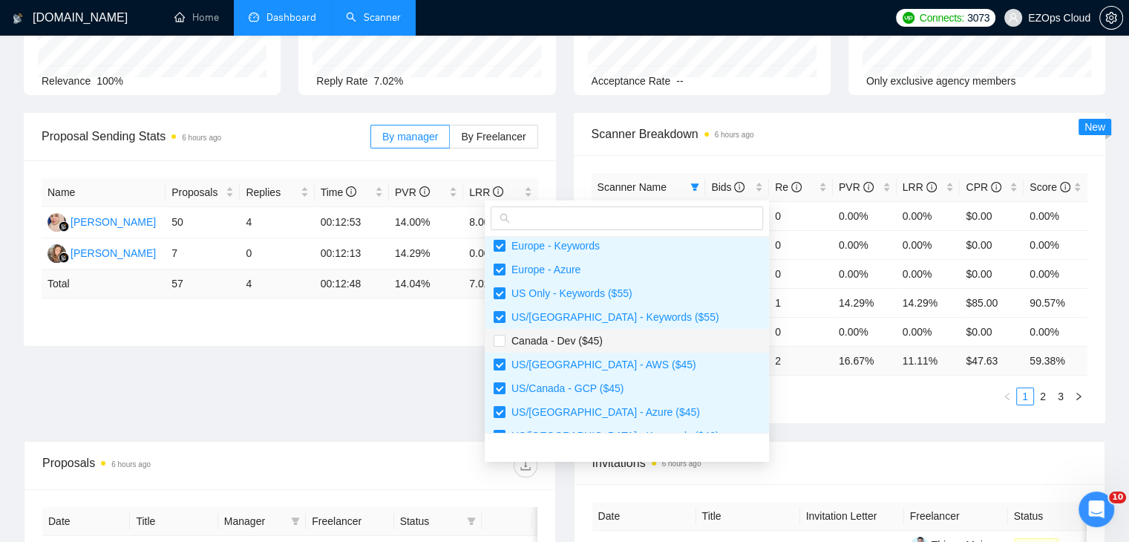
click at [603, 336] on span "Canada - Dev ($45)" at bounding box center [627, 340] width 266 height 16
checkbox input "true"
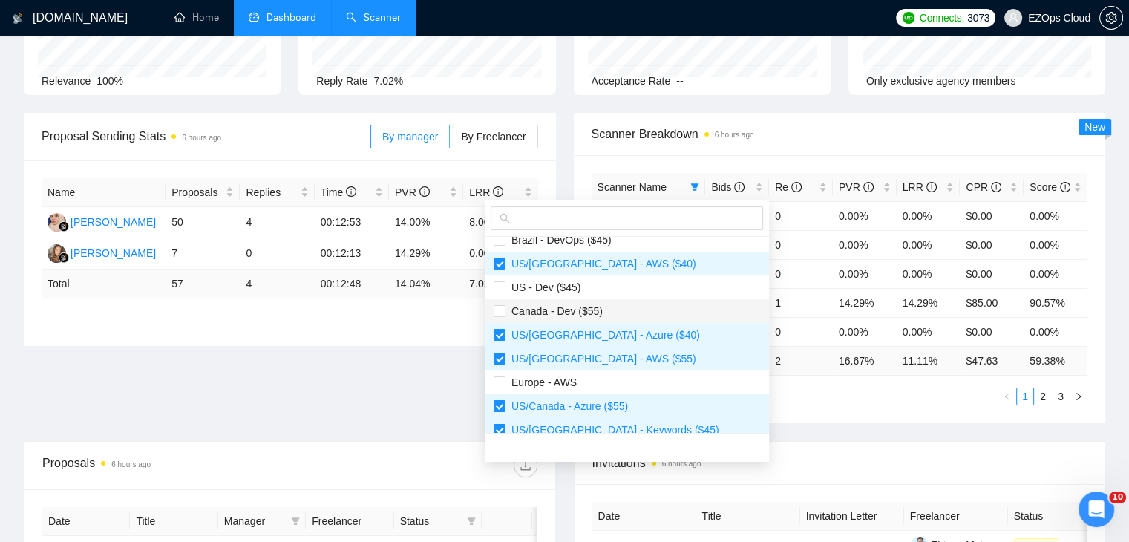
scroll to position [371, 0]
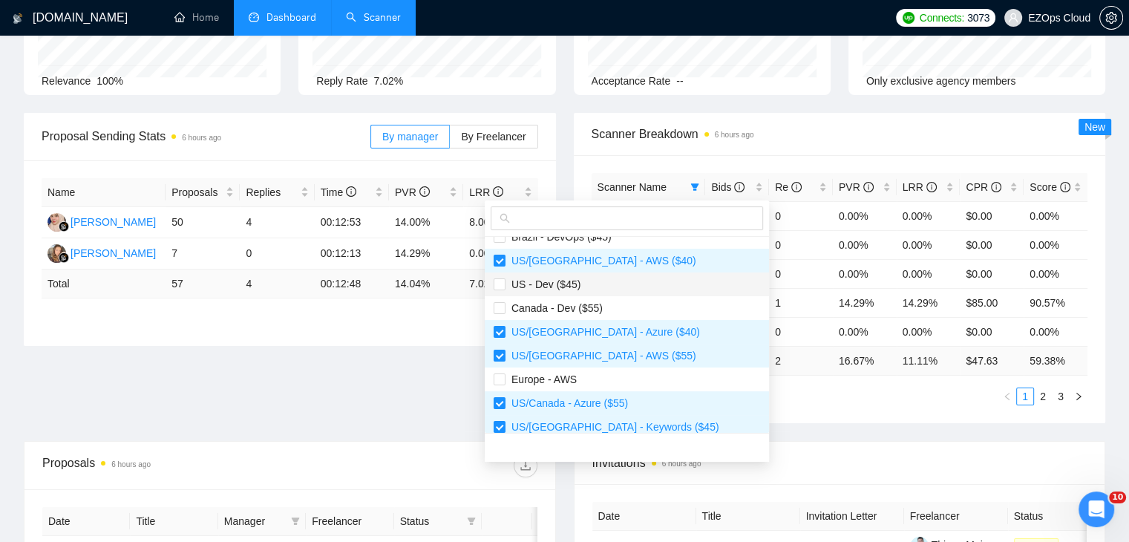
click at [577, 292] on li "US - Dev ($45)" at bounding box center [627, 284] width 284 height 24
checkbox input "true"
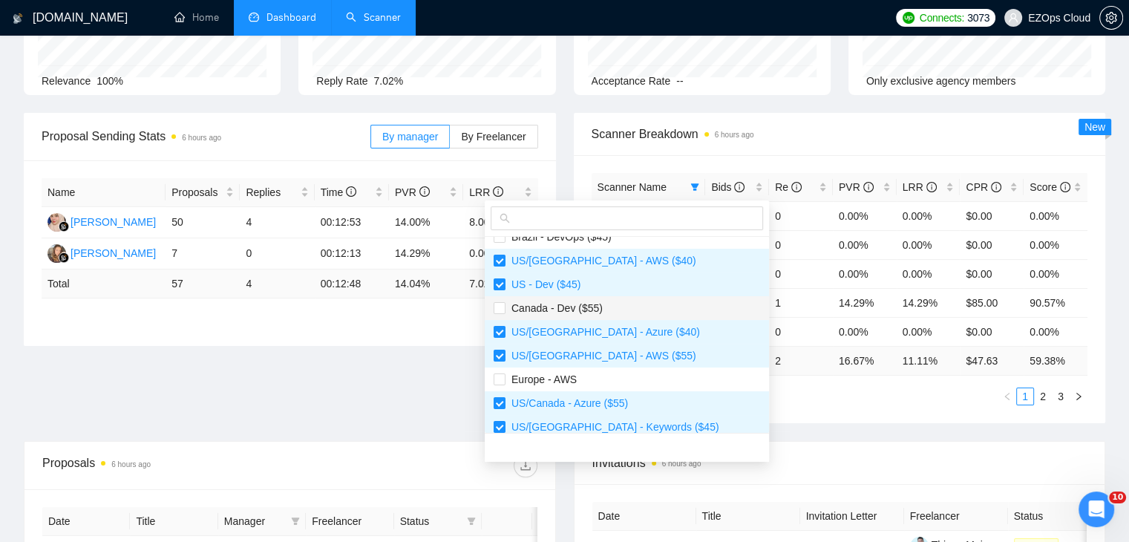
click at [598, 307] on span "Canada - Dev ($55)" at bounding box center [553, 308] width 97 height 12
checkbox input "true"
click at [596, 242] on span "Brazil - DevOps ($45)" at bounding box center [558, 237] width 106 height 12
checkbox input "true"
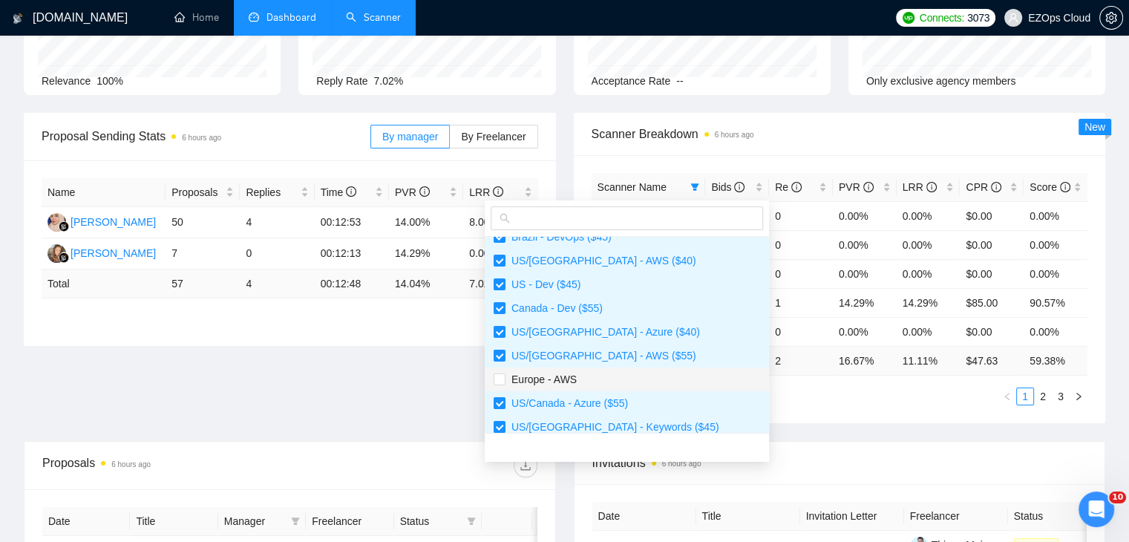
click at [591, 383] on span "Europe - AWS" at bounding box center [627, 379] width 266 height 16
checkbox input "true"
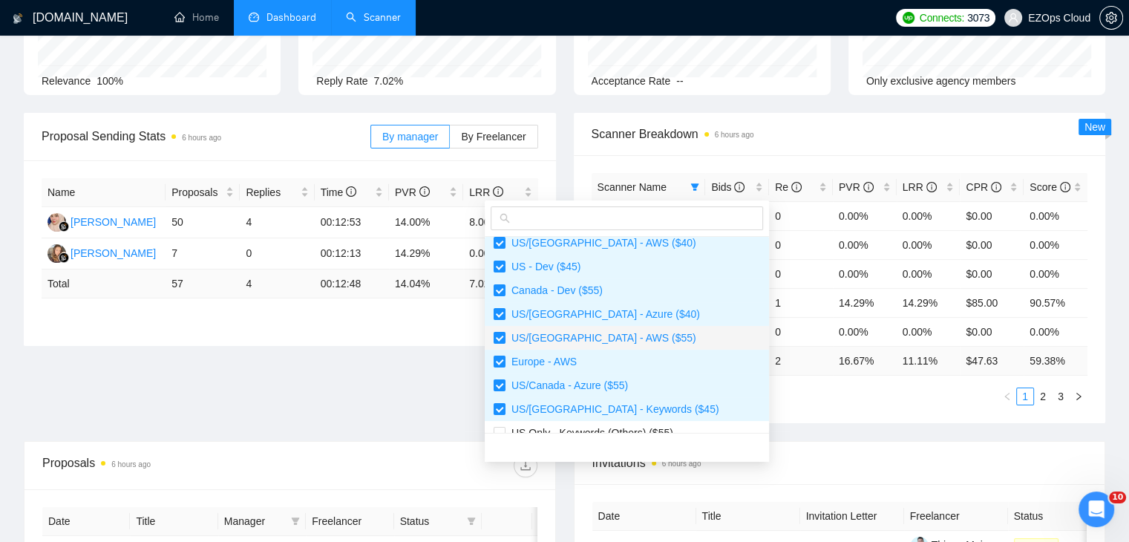
scroll to position [404, 0]
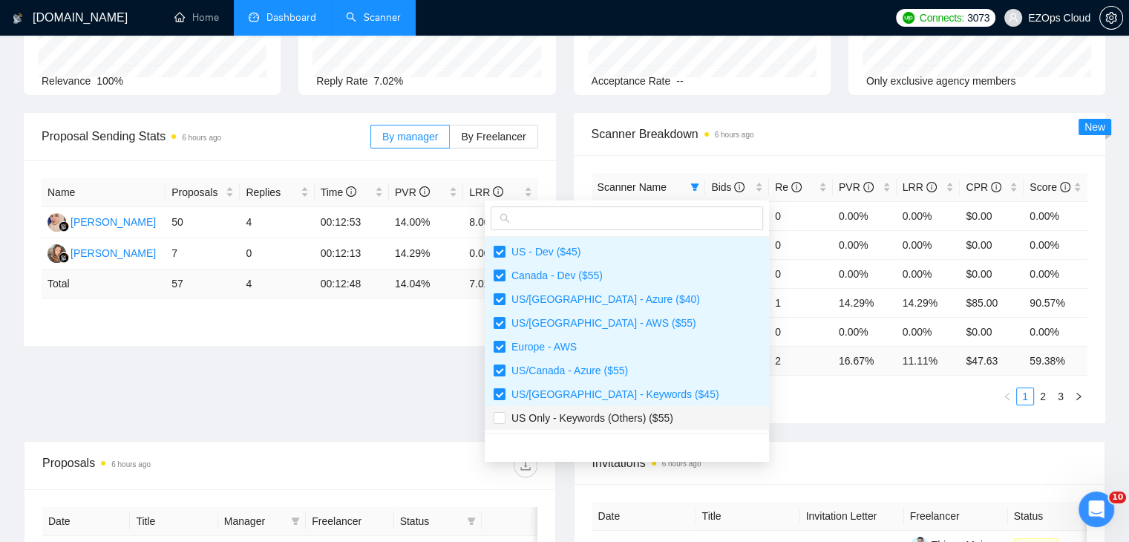
click at [623, 423] on span "US Only - Keywords (Others) ($55)" at bounding box center [589, 418] width 168 height 12
checkbox input "true"
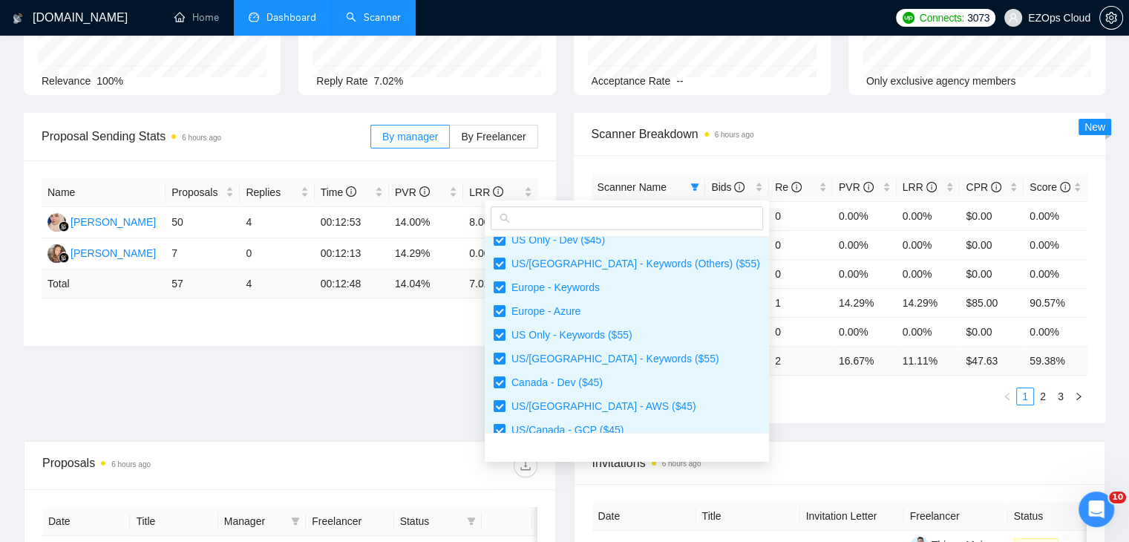
scroll to position [0, 0]
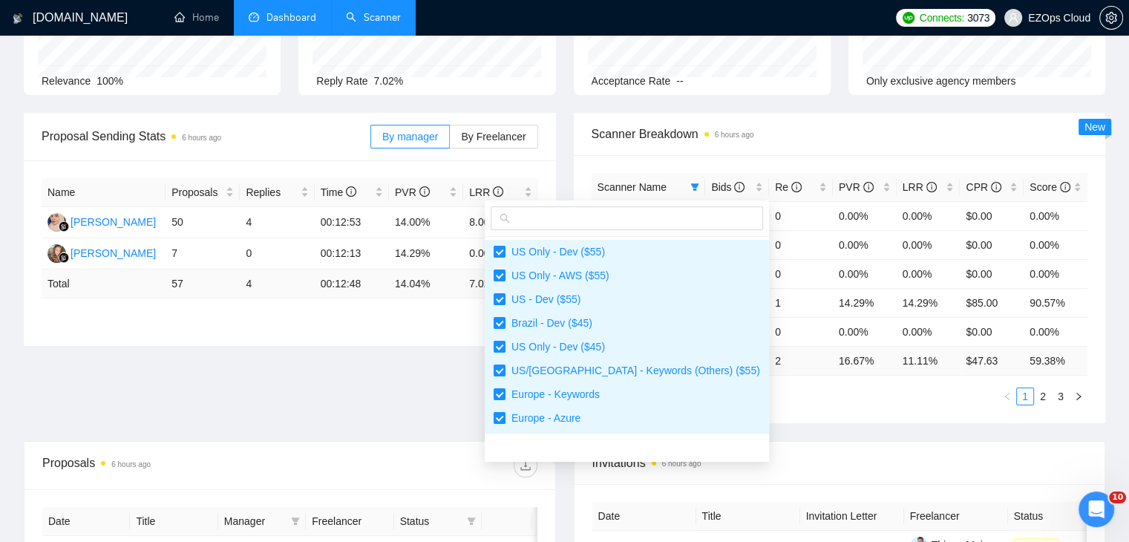
click at [775, 430] on div "Proposal Sending Stats 6 hours ago By manager By Freelancer Name Proposals Repl…" at bounding box center [564, 277] width 1099 height 328
